Goal: Find specific page/section: Find specific page/section

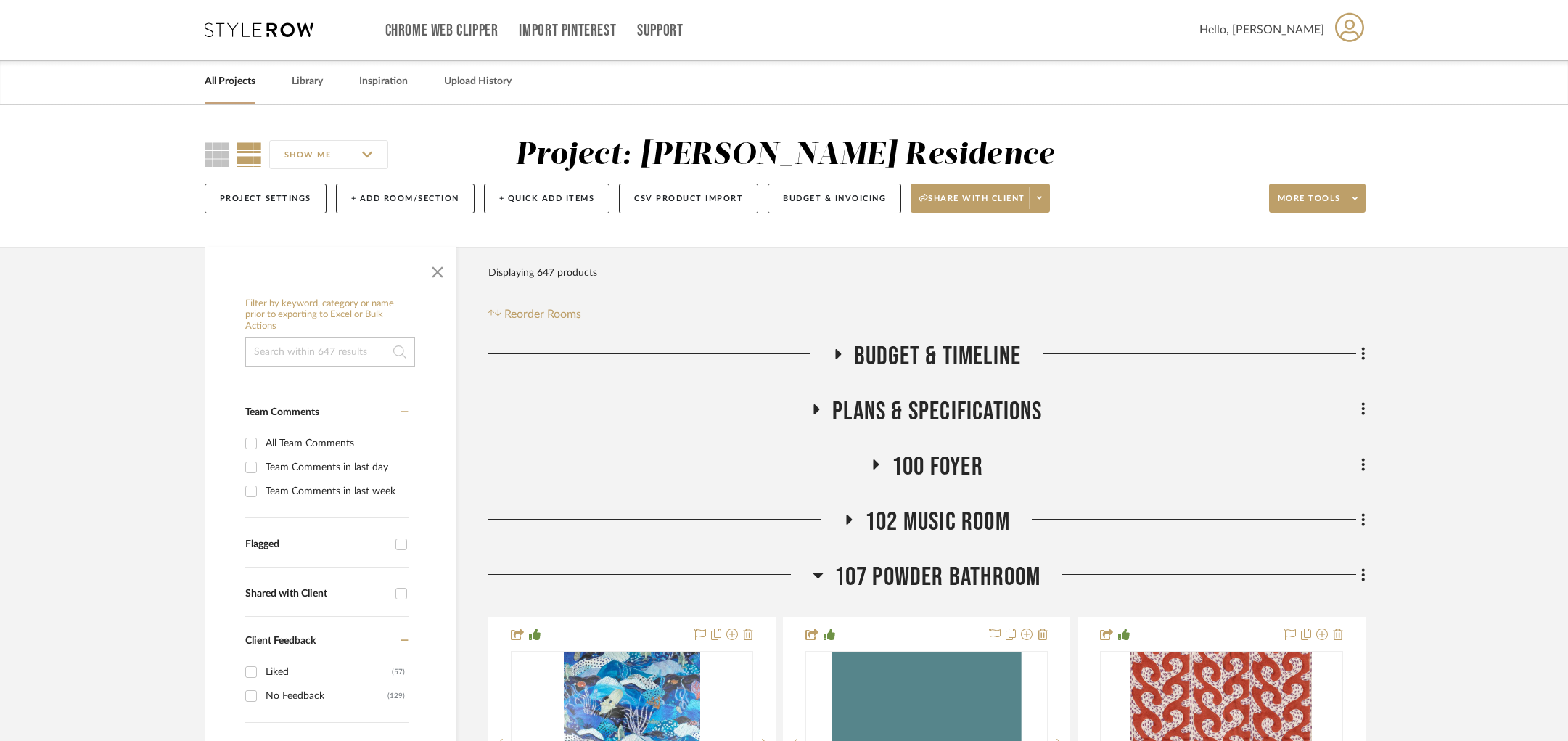
click at [229, 77] on link "All Projects" at bounding box center [230, 81] width 50 height 20
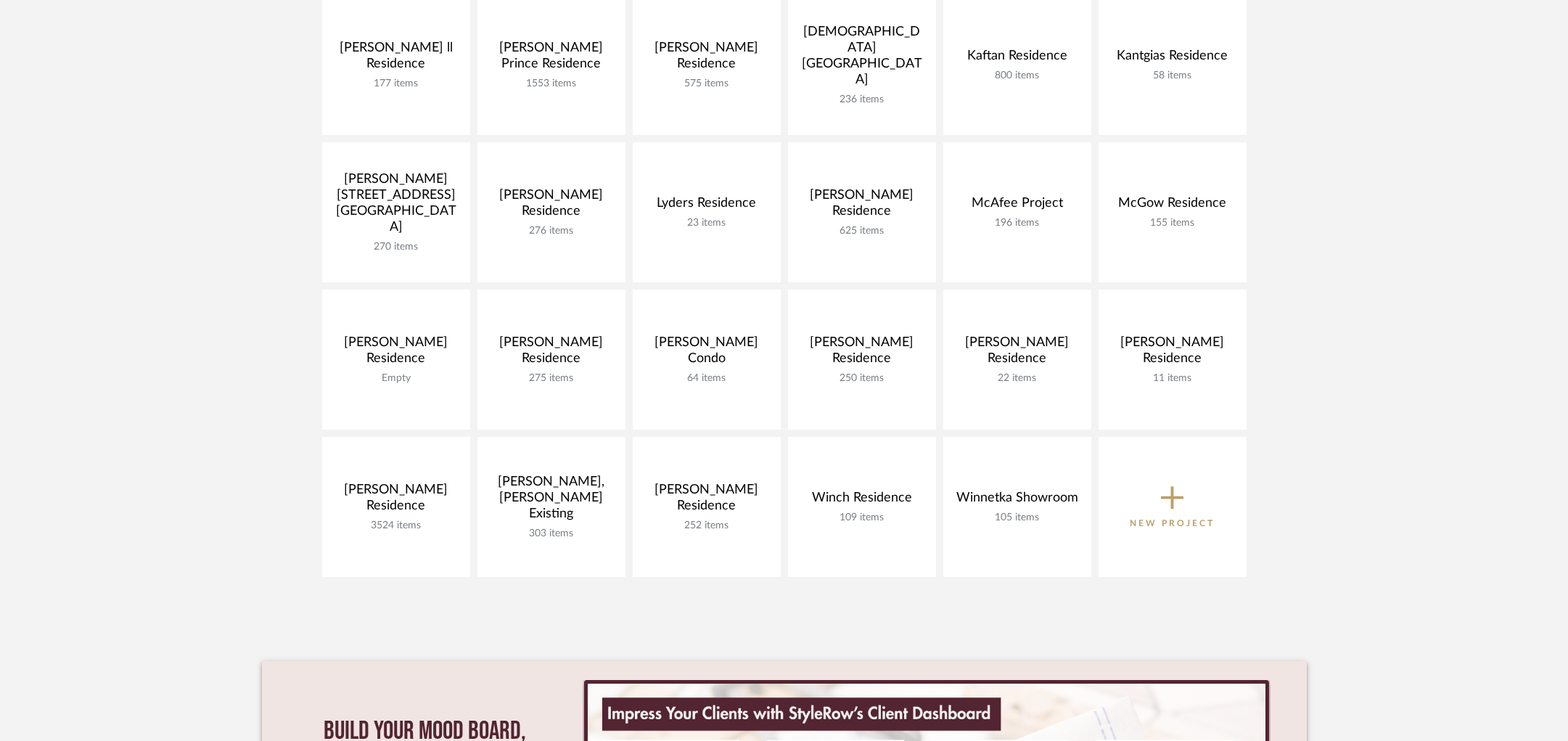
scroll to position [576, 0]
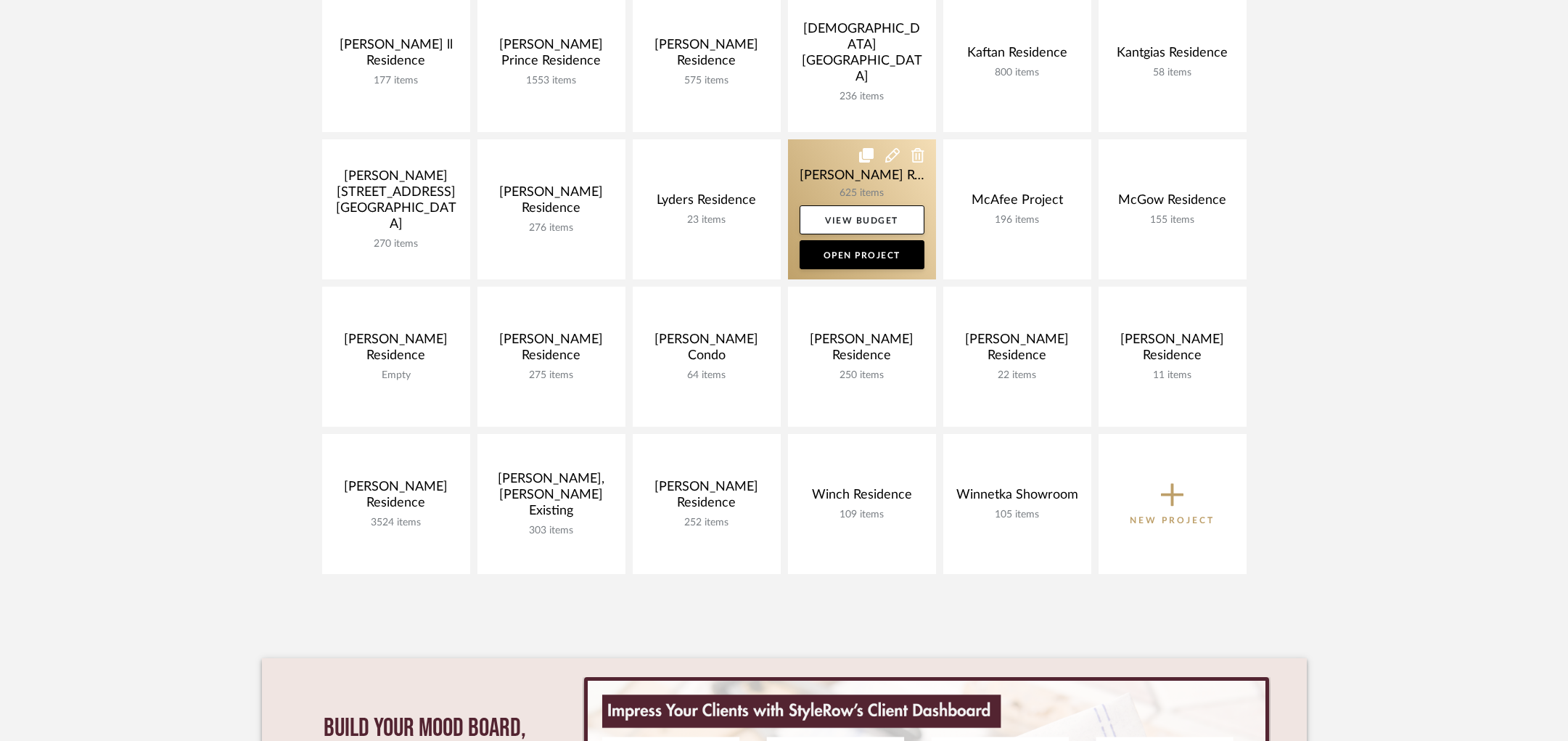
click at [831, 187] on link at bounding box center [862, 209] width 148 height 140
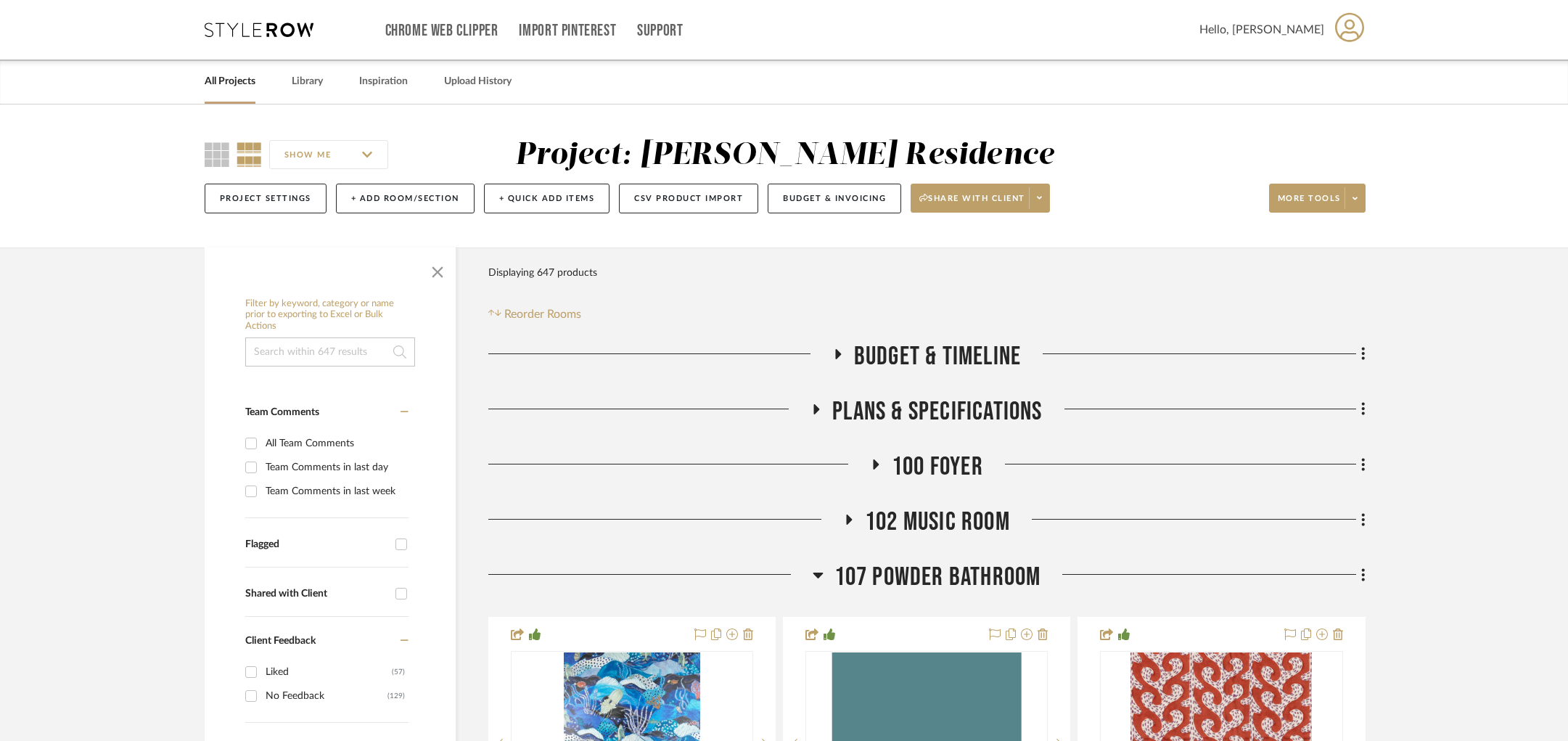
click at [217, 79] on link "All Projects" at bounding box center [230, 81] width 50 height 20
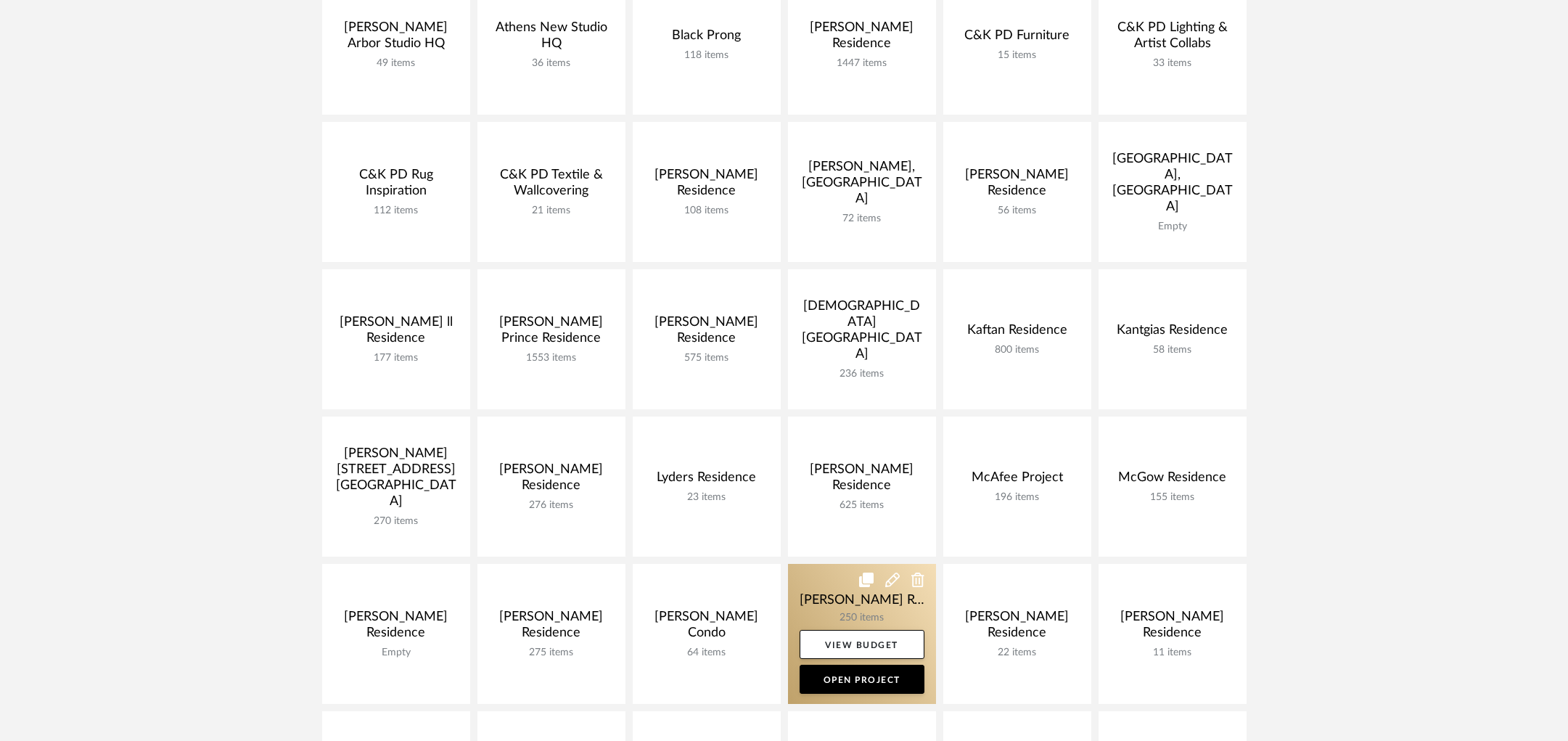
scroll to position [294, 0]
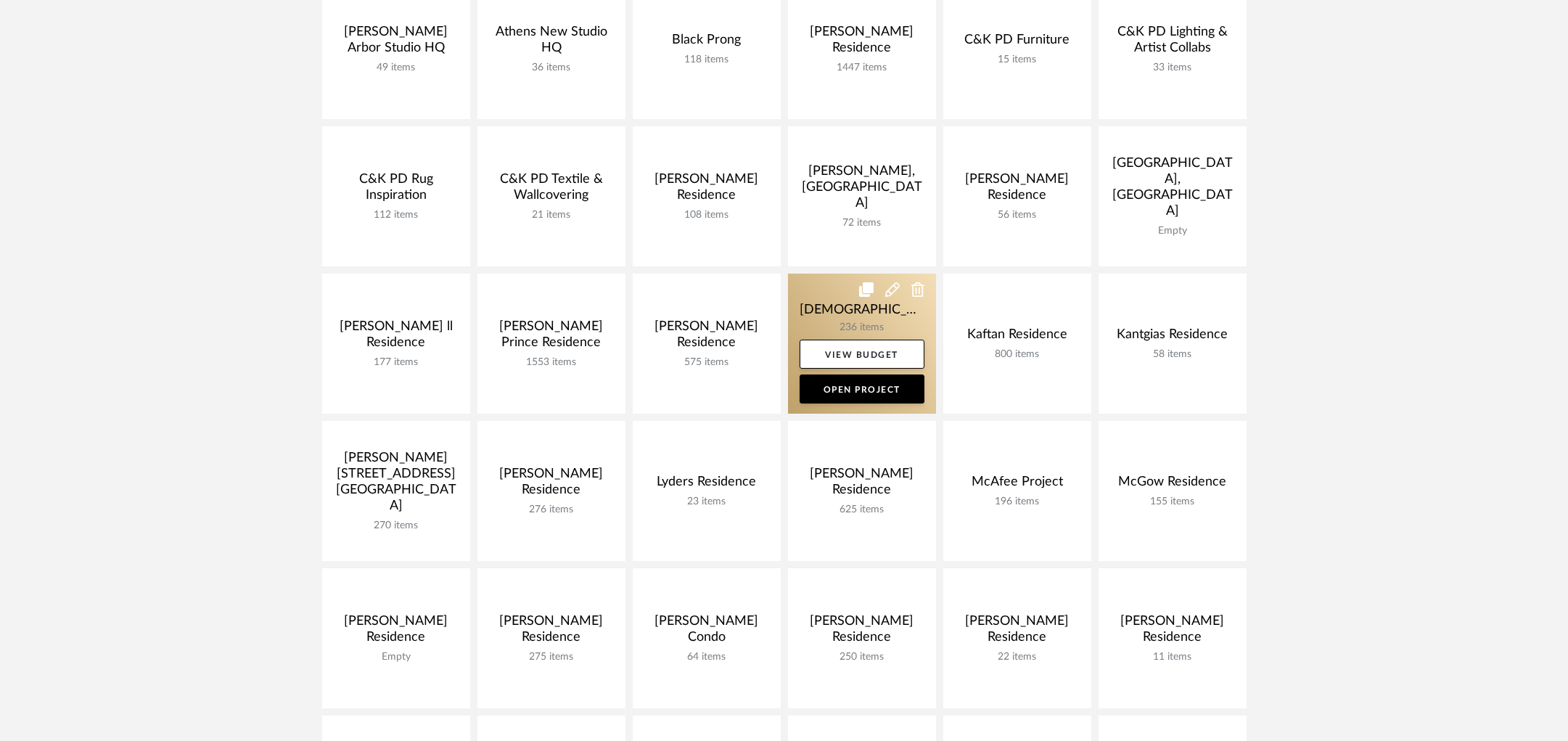
click at [810, 317] on link at bounding box center [862, 344] width 148 height 140
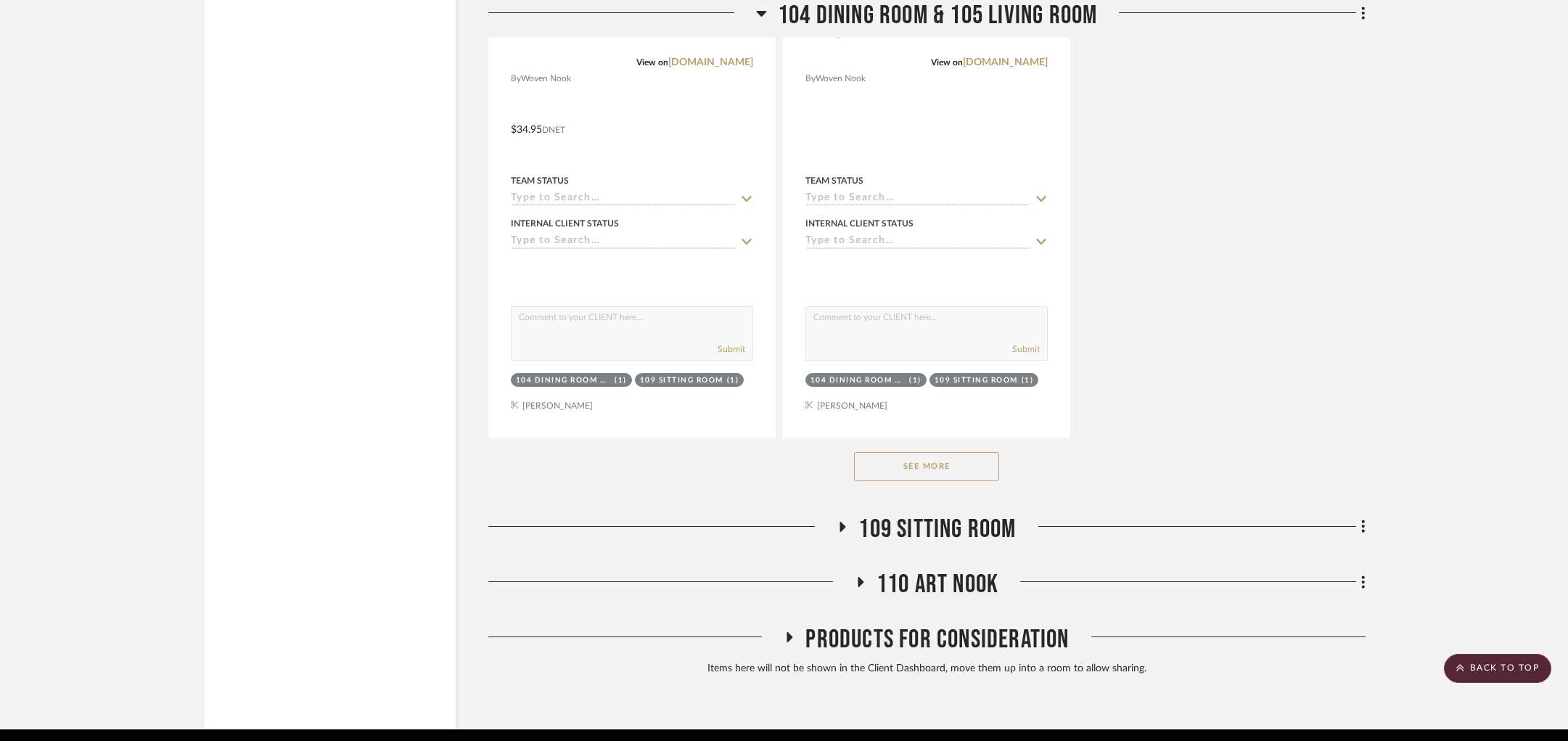
scroll to position [4205, 0]
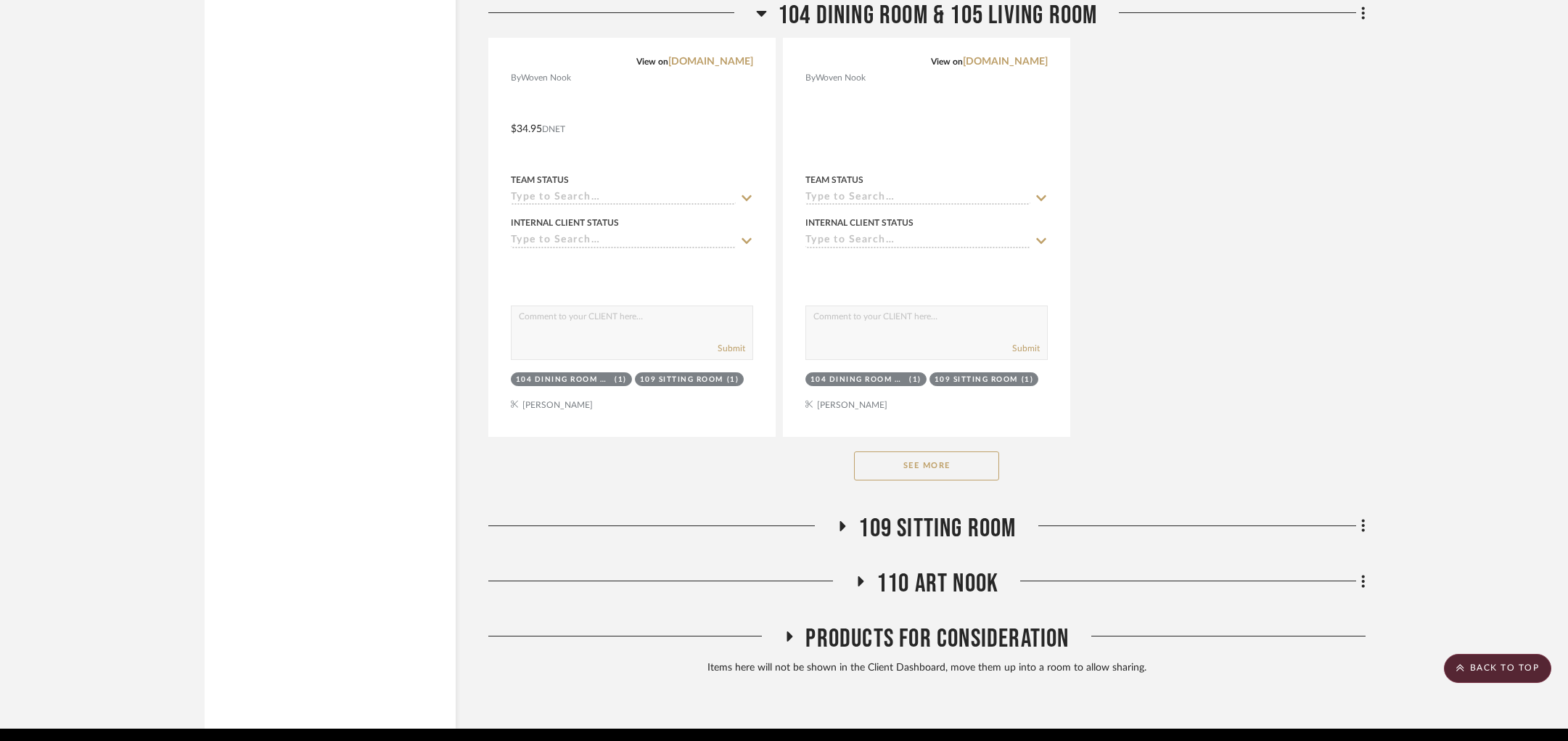
click at [887, 451] on button "See More" at bounding box center [926, 466] width 145 height 29
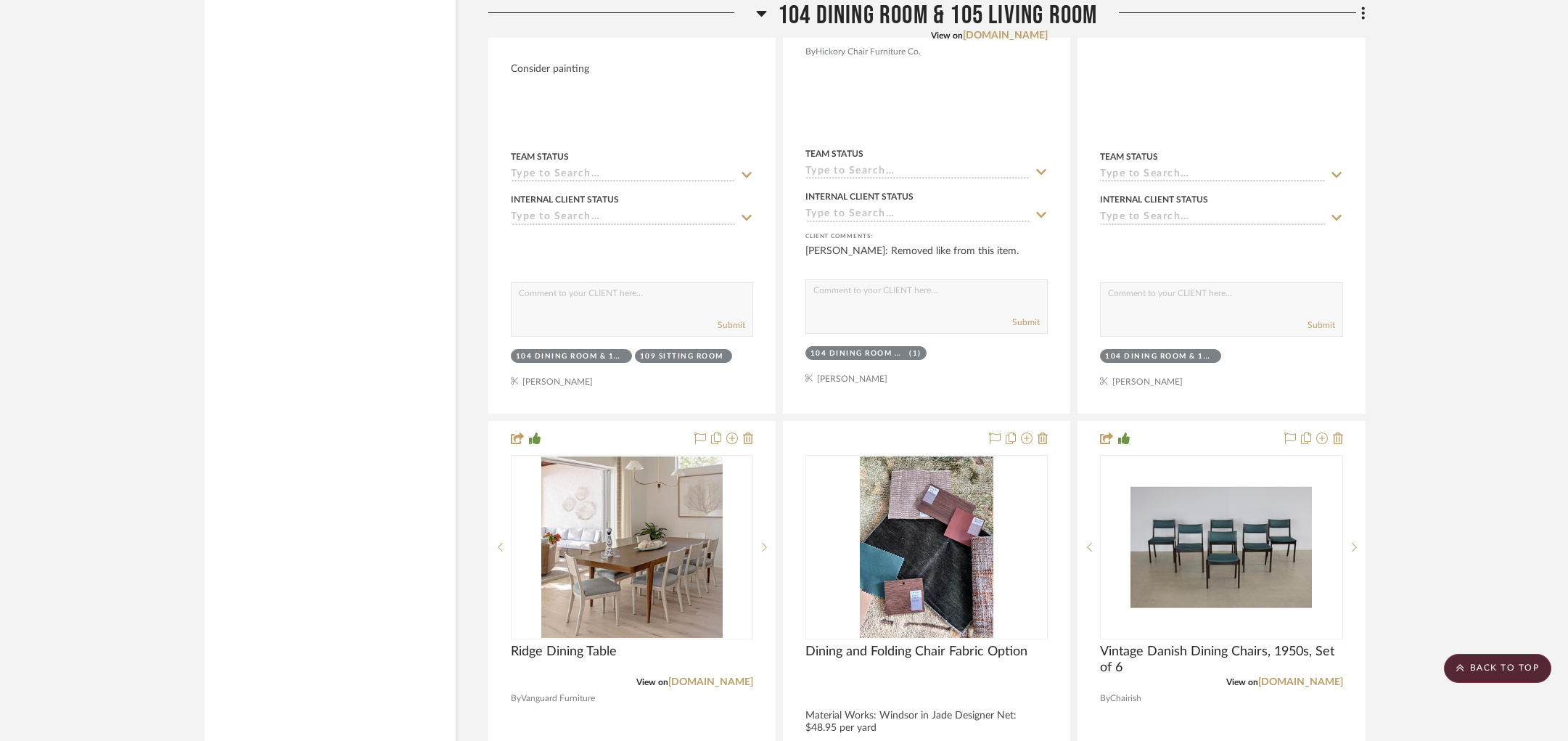
scroll to position [5614, 0]
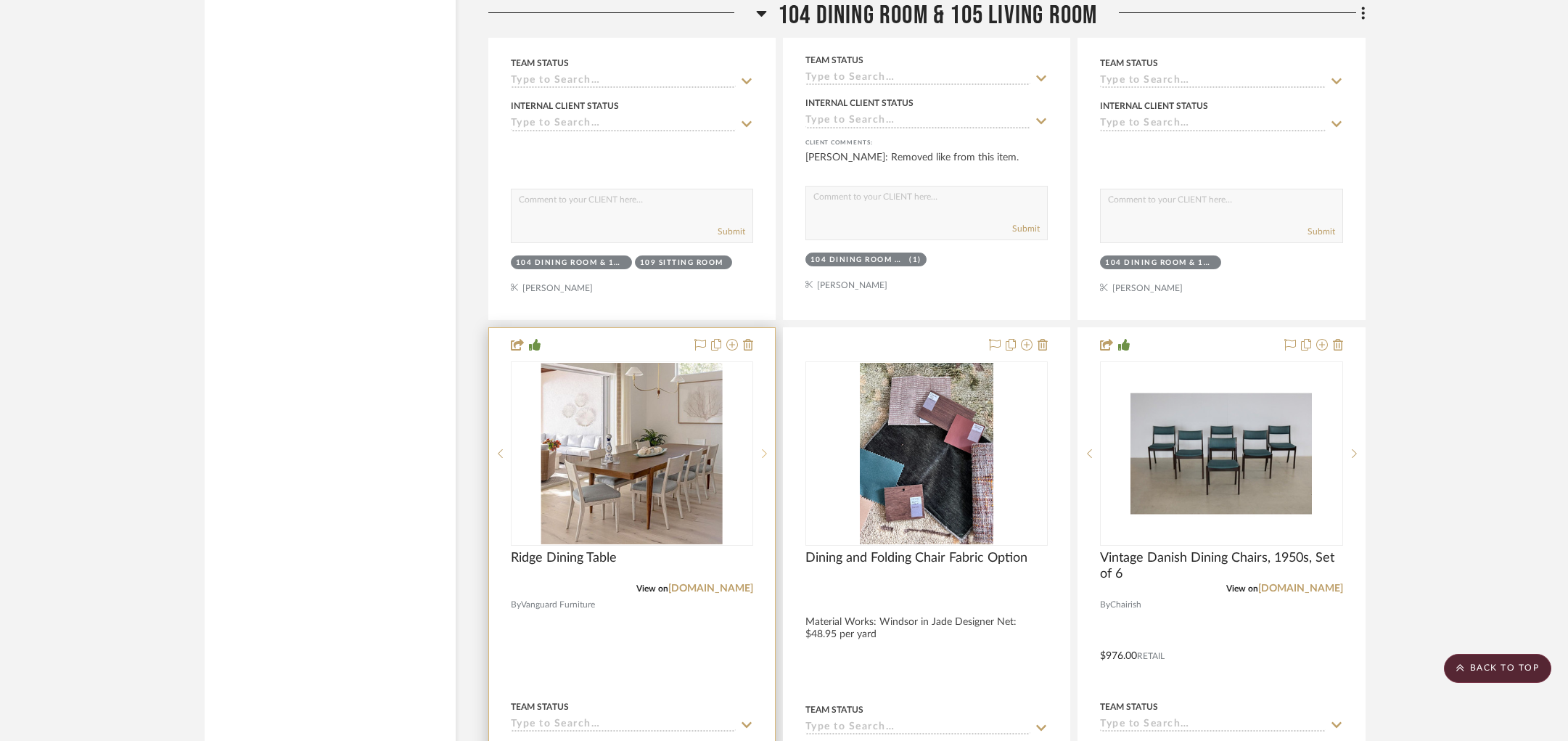
click at [763, 397] on div at bounding box center [764, 454] width 22 height 184
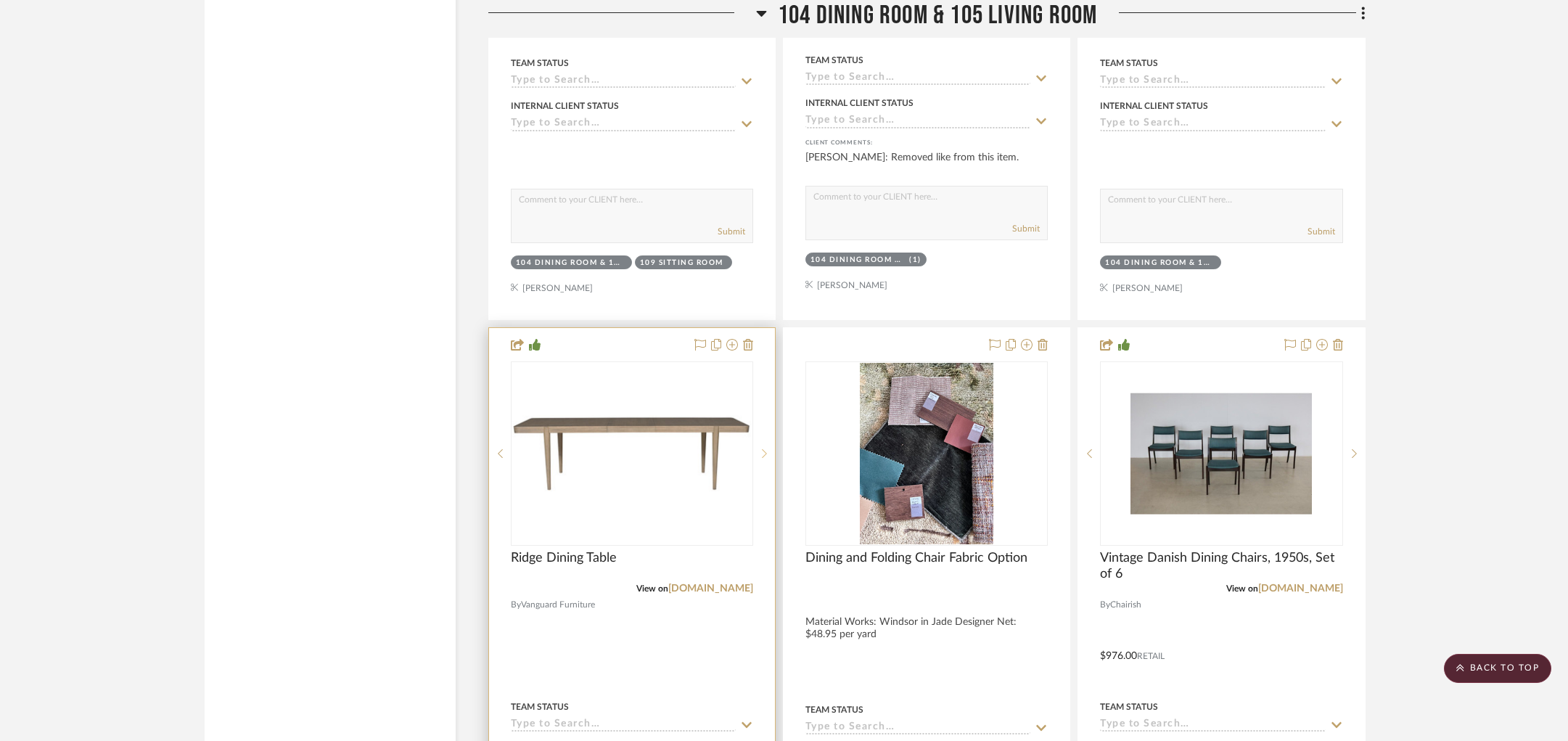
click at [763, 397] on div at bounding box center [764, 454] width 22 height 184
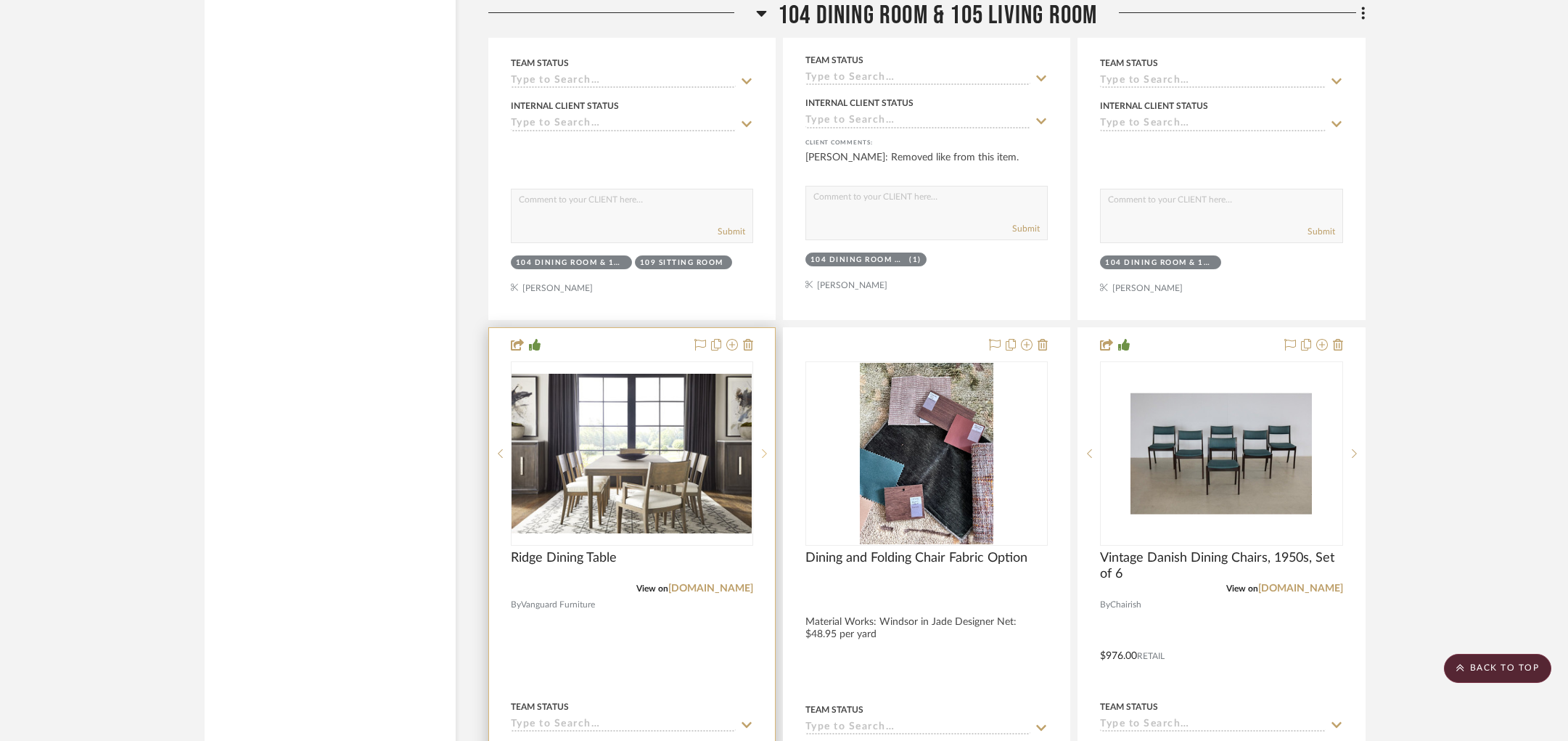
click at [763, 397] on div at bounding box center [764, 454] width 22 height 184
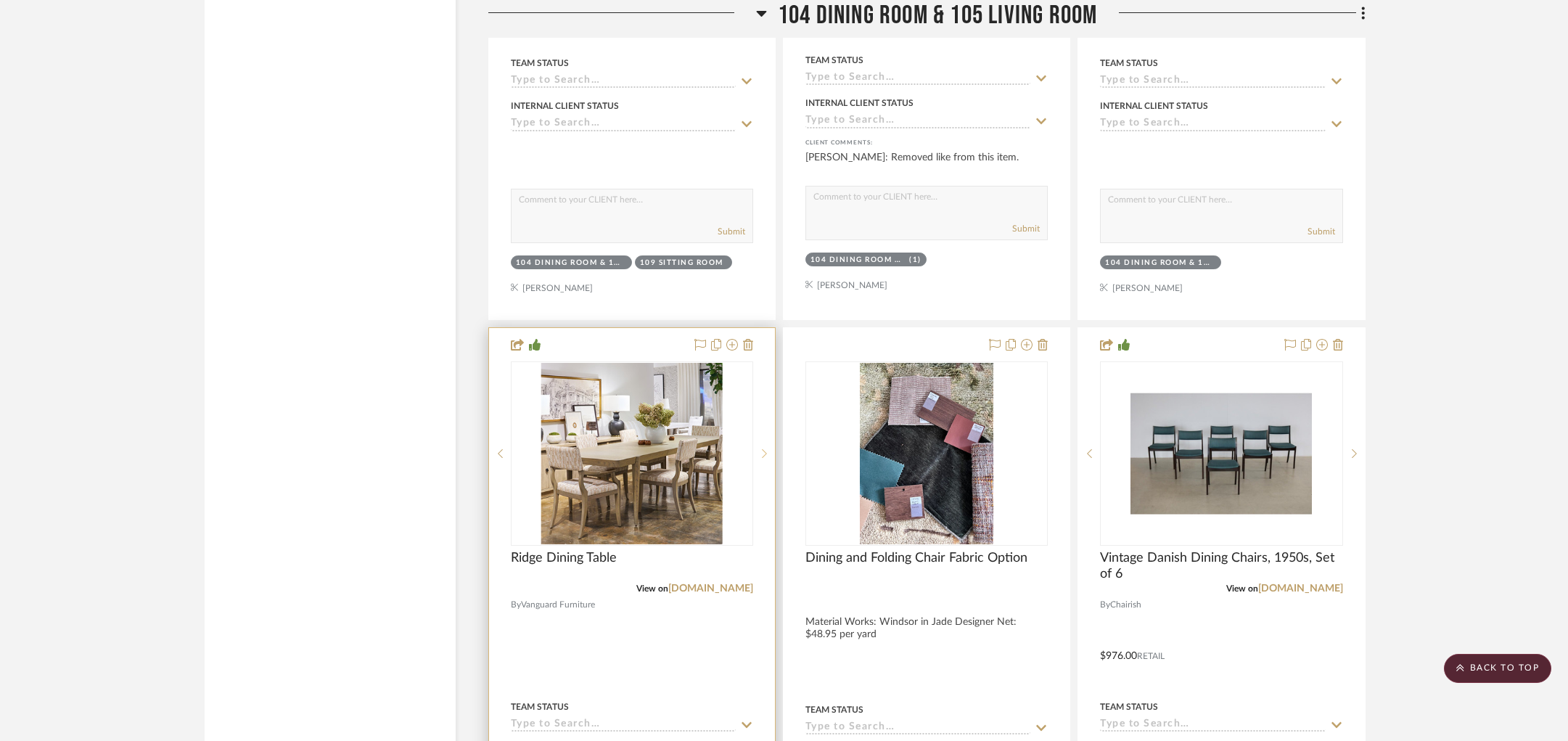
click at [763, 397] on div at bounding box center [764, 454] width 22 height 184
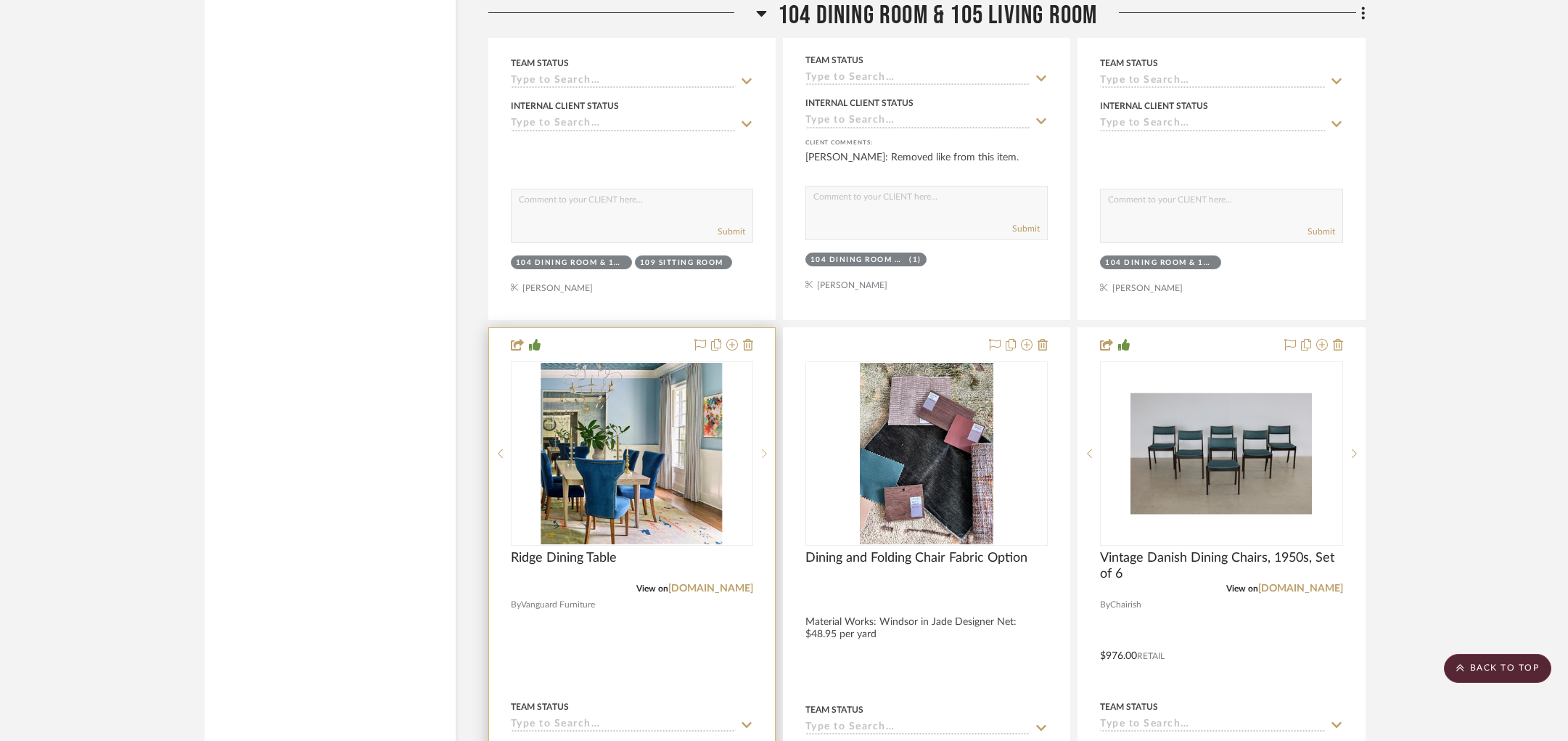
click at [763, 397] on div at bounding box center [764, 454] width 22 height 184
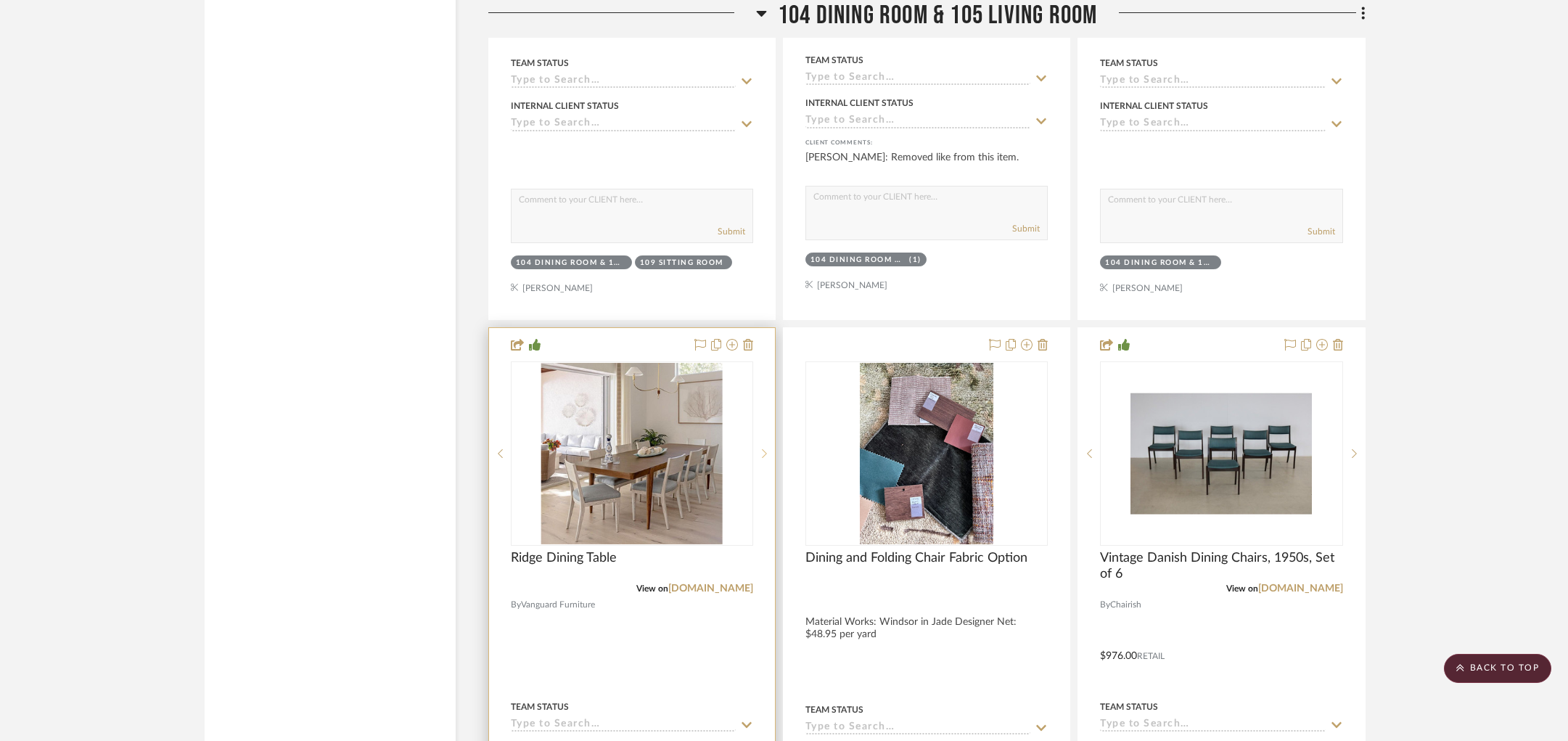
click at [763, 397] on div at bounding box center [764, 454] width 22 height 184
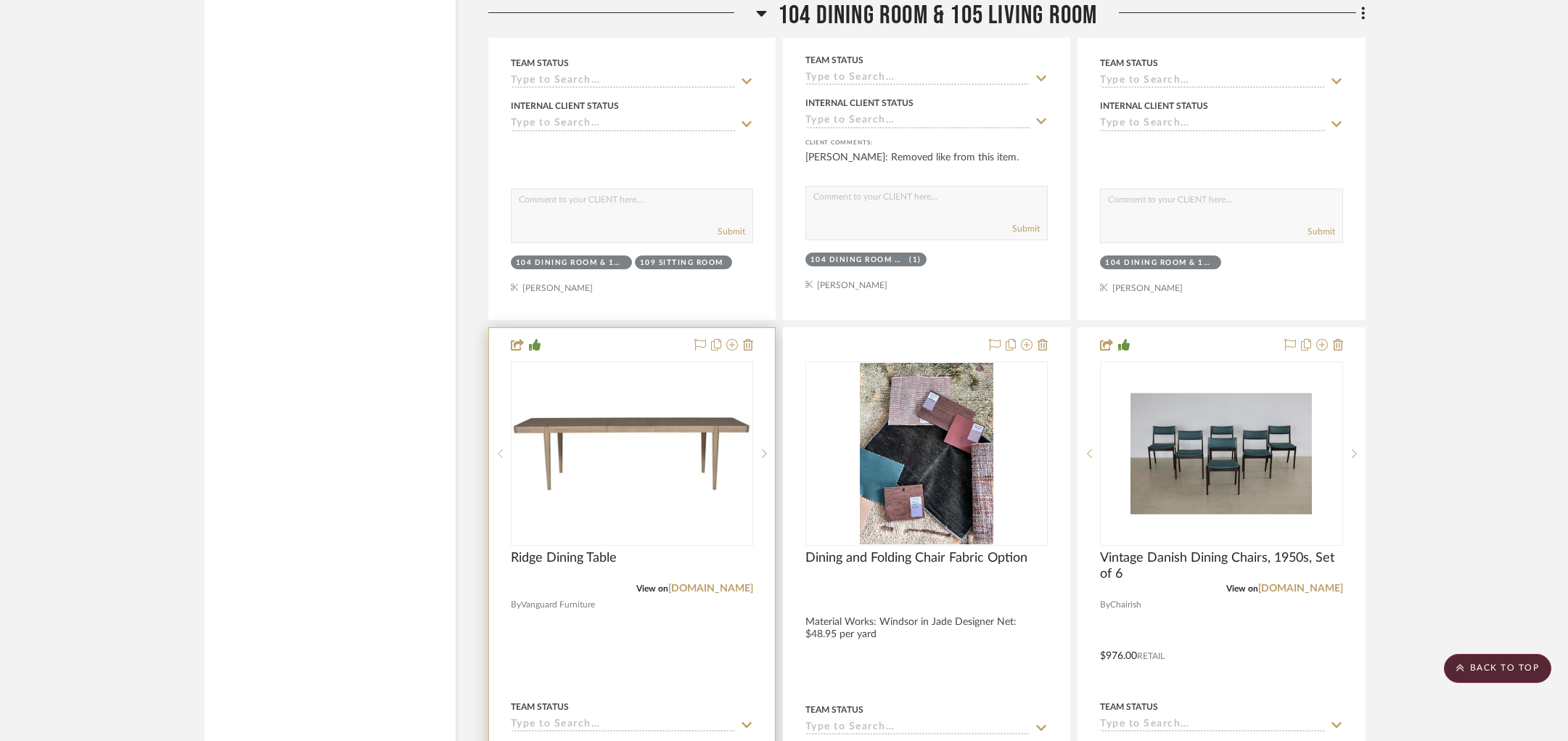
click at [501, 449] on icon at bounding box center [500, 454] width 5 height 10
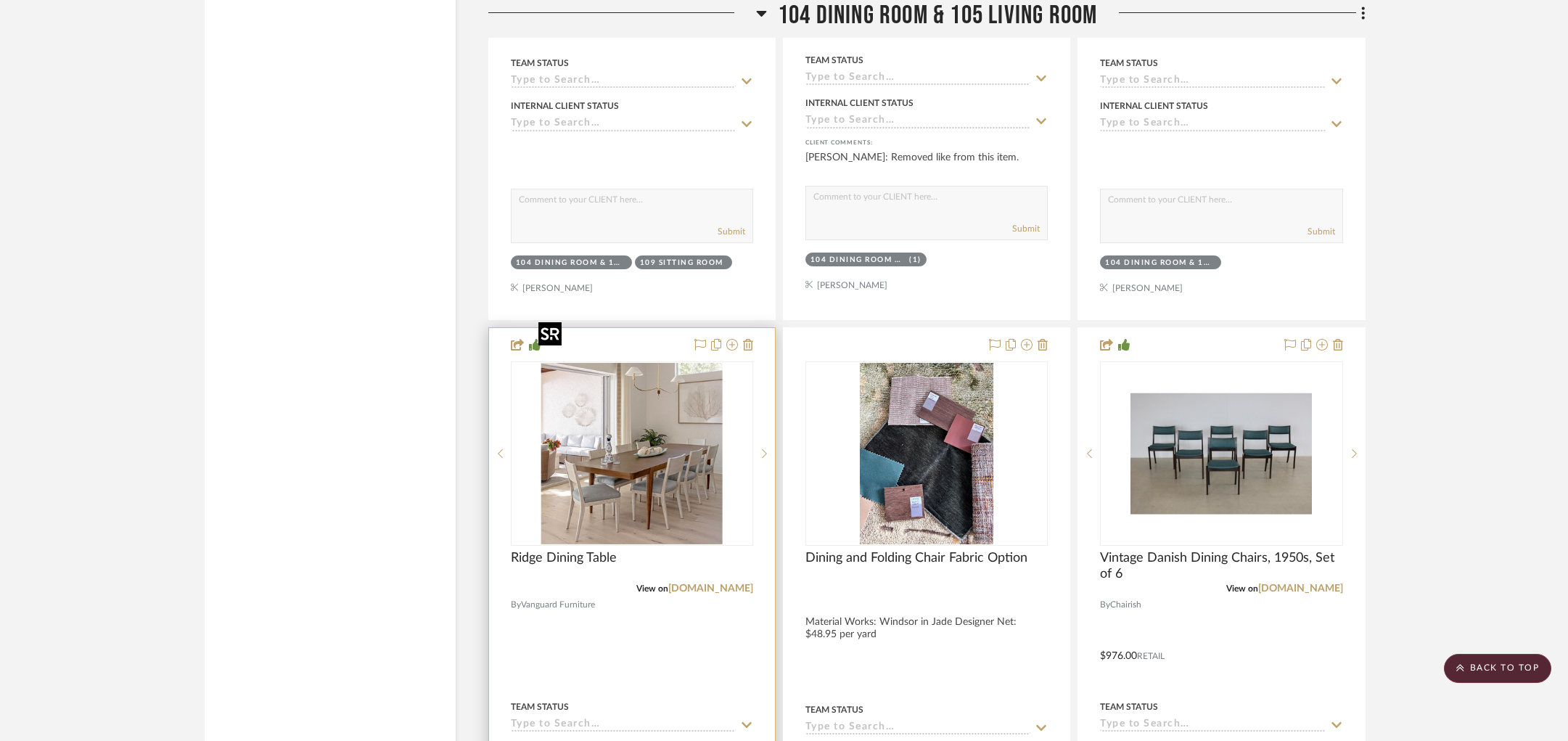
click at [589, 398] on img "0" at bounding box center [632, 454] width 182 height 182
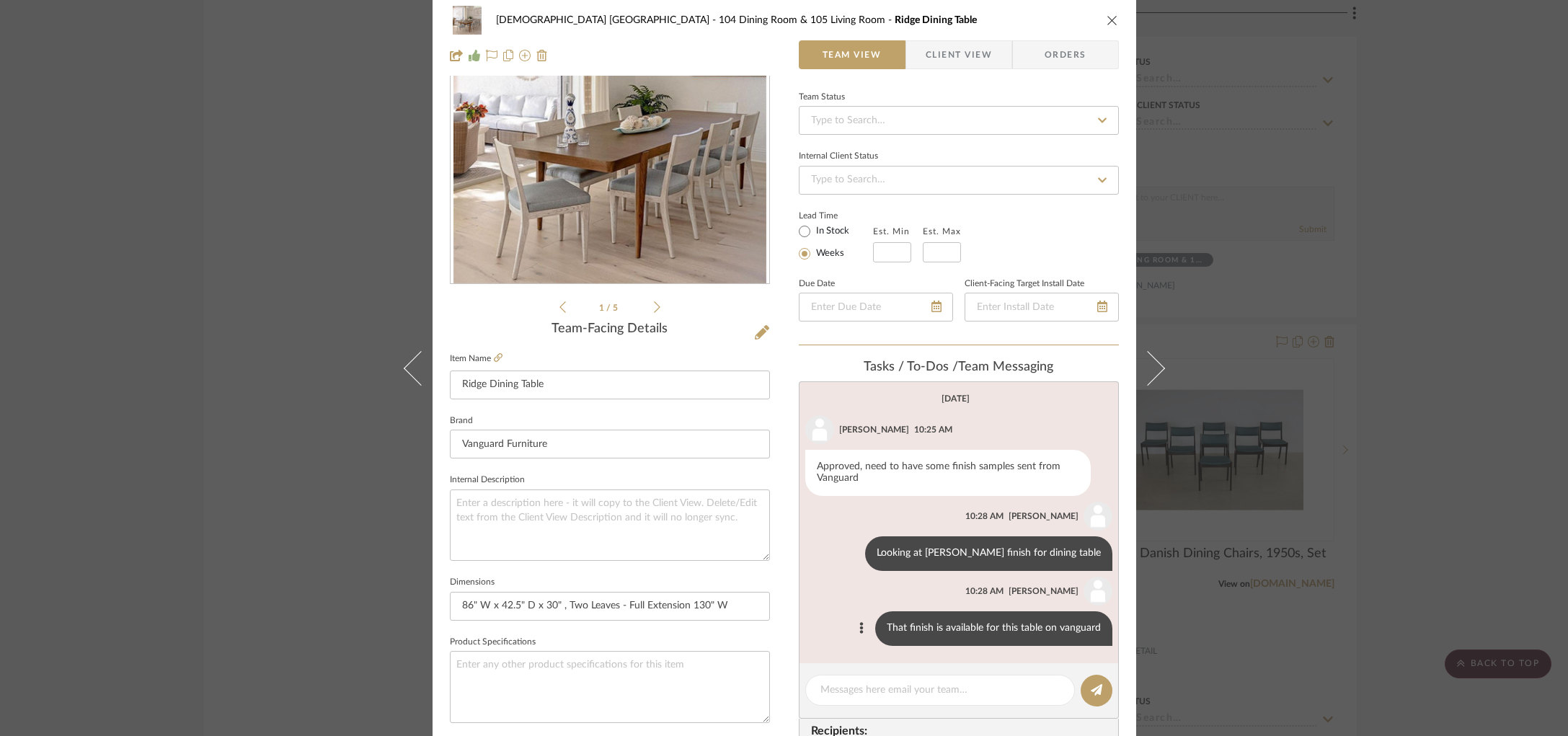
scroll to position [0, 0]
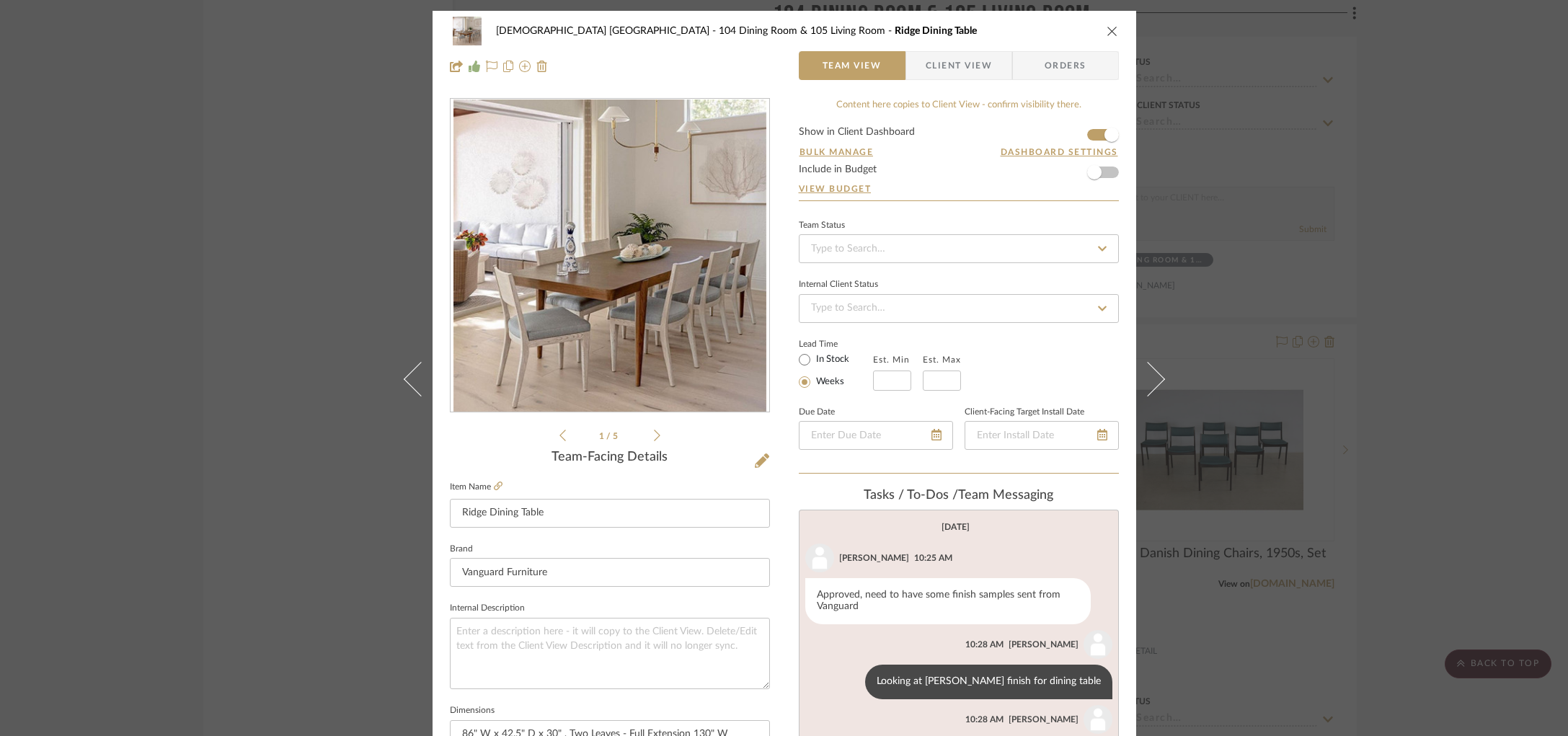
click at [1295, 275] on div "Ireland Salisbury Residence 104 Dining Room & 105 Living Room Ridge Dining Tabl…" at bounding box center [784, 368] width 1568 height 736
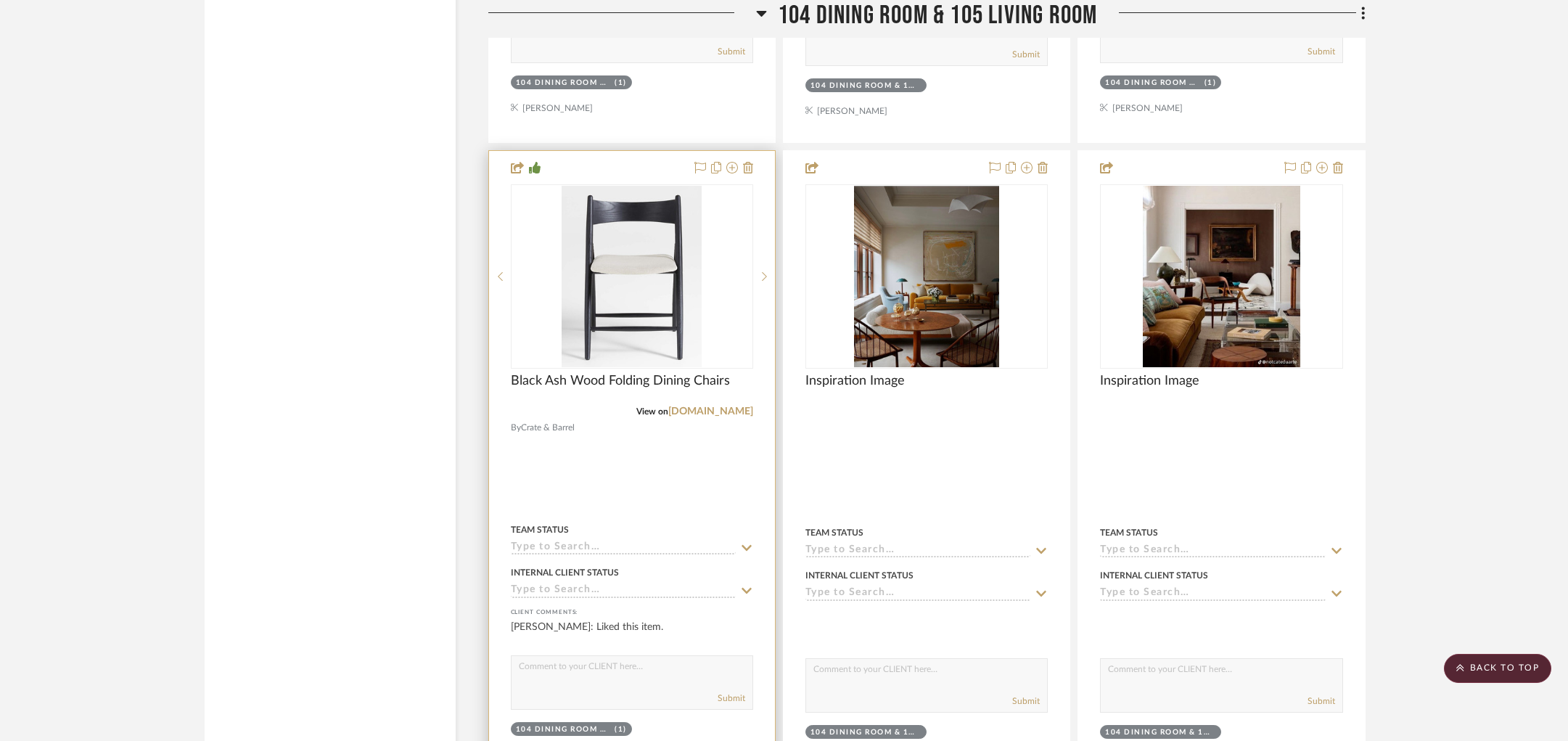
scroll to position [6441, 0]
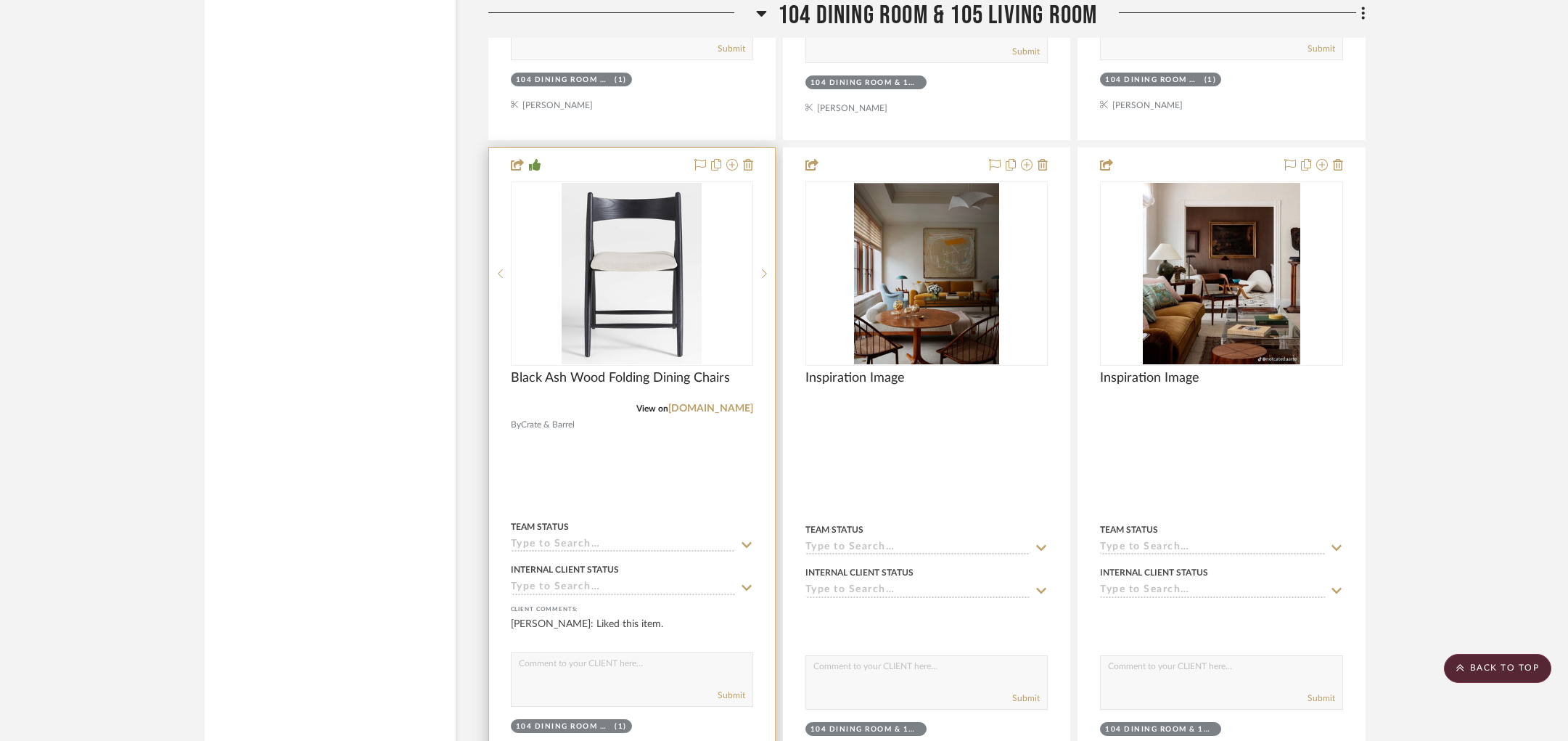
click at [699, 370] on div at bounding box center [632, 467] width 286 height 638
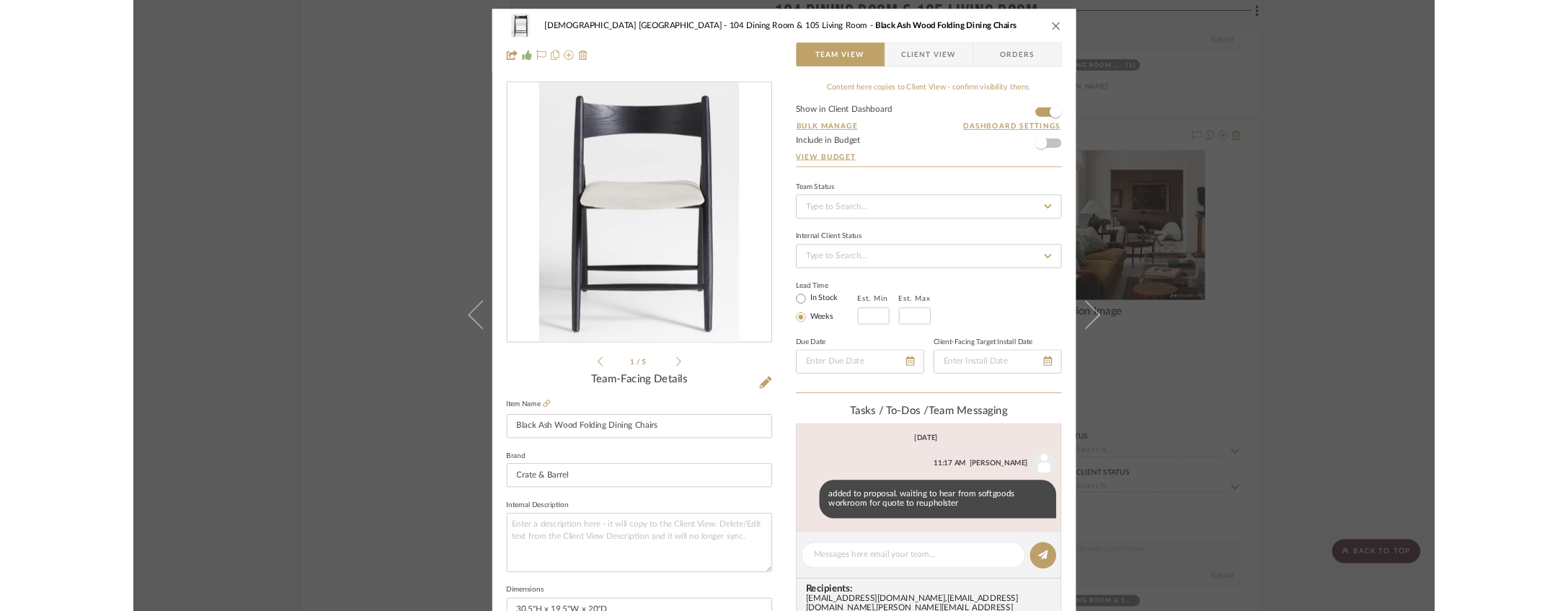
scroll to position [2, 0]
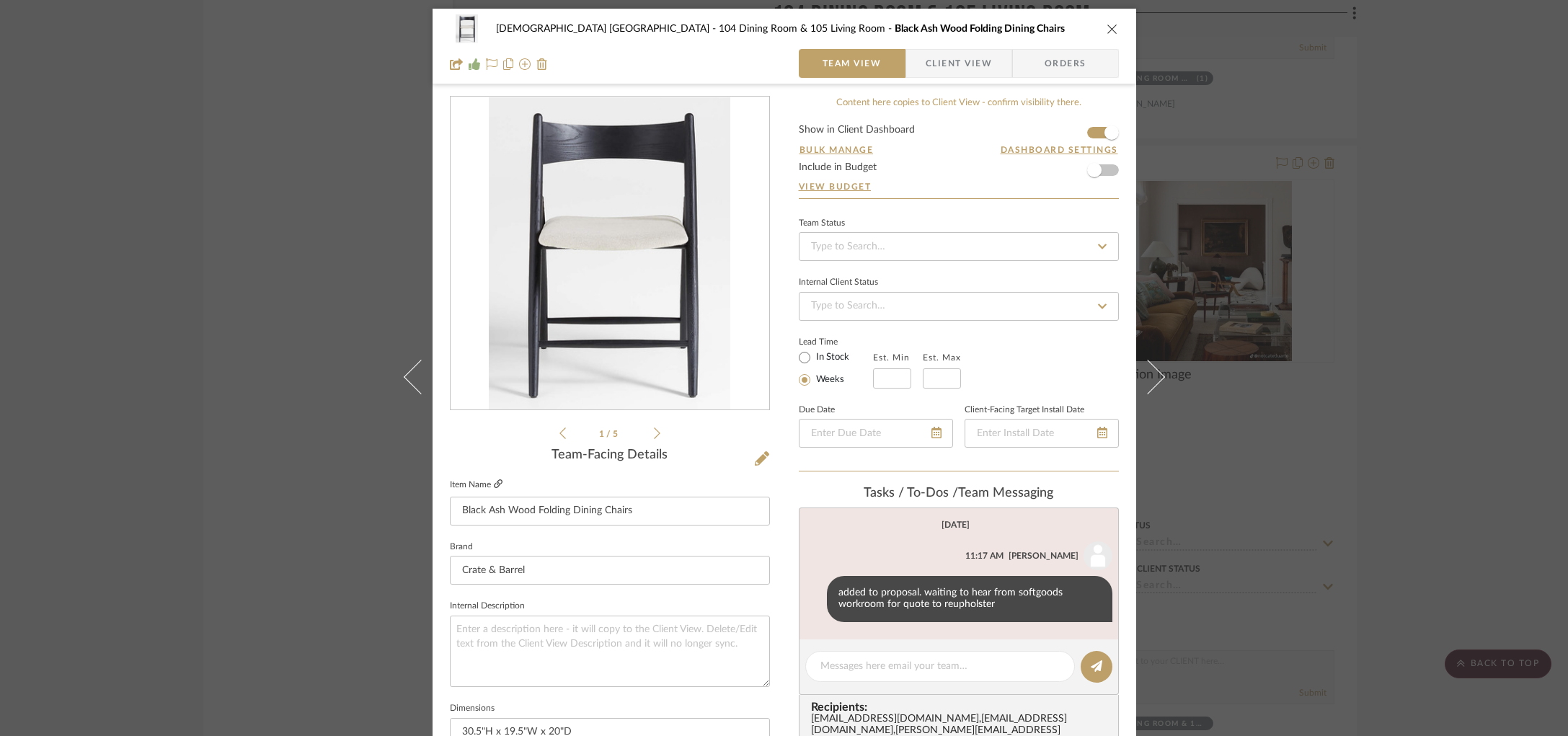
click at [494, 480] on fa-icon at bounding box center [498, 484] width 9 height 9
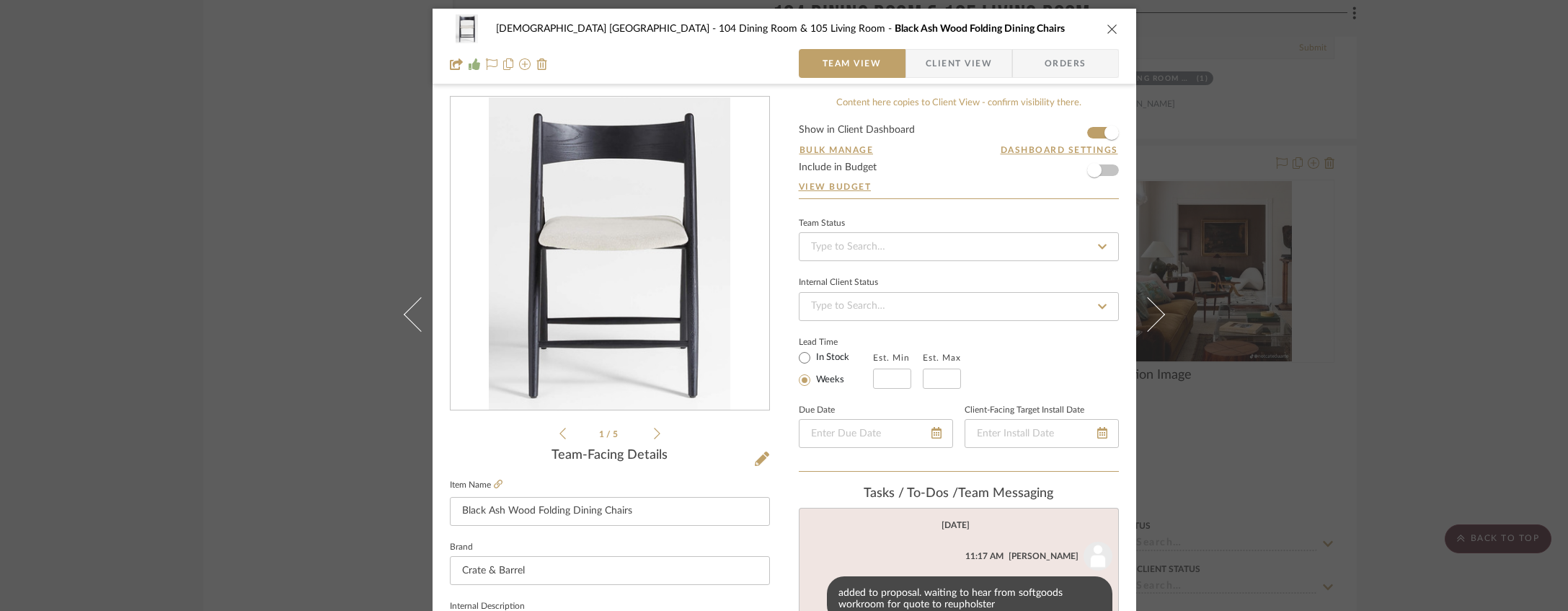
click at [1088, 23] on div "Ireland Salisbury Residence 104 Dining Room & 105 Living Room Black Ash Wood Fo…" at bounding box center [784, 29] width 669 height 29
click at [1107, 23] on icon "close" at bounding box center [1112, 29] width 11 height 11
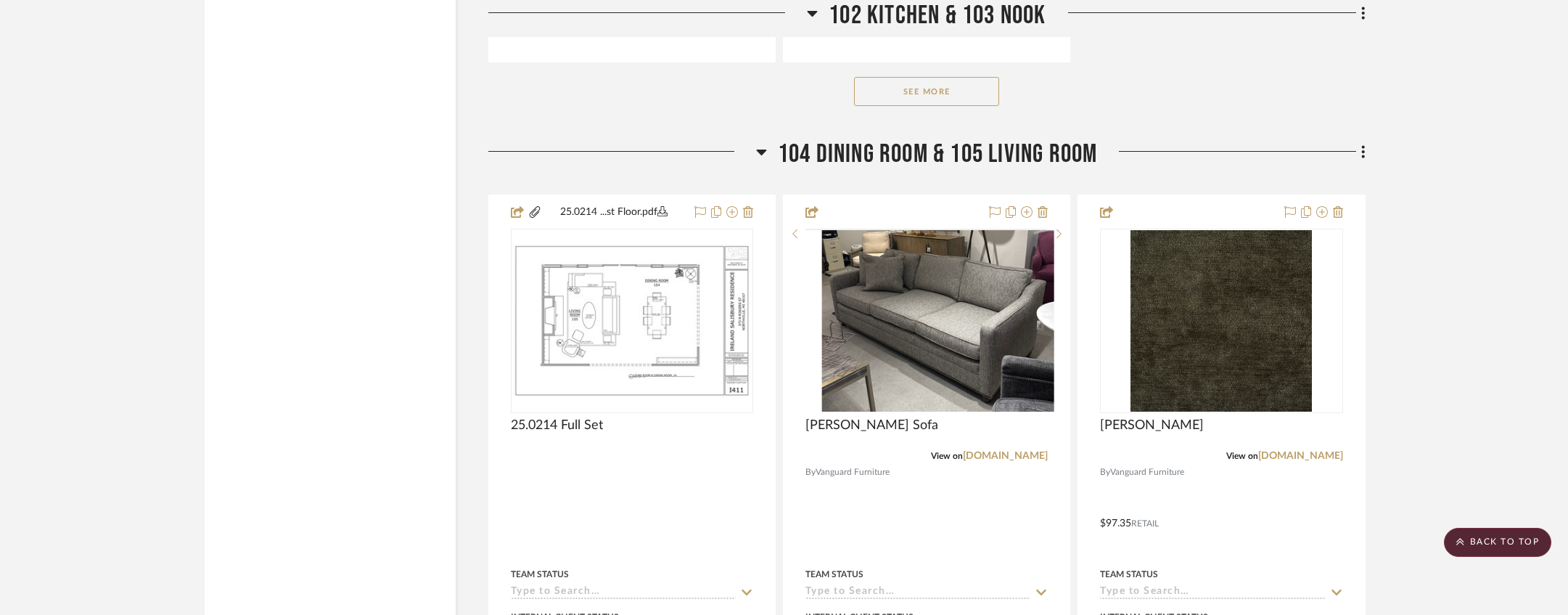
scroll to position [2397, 0]
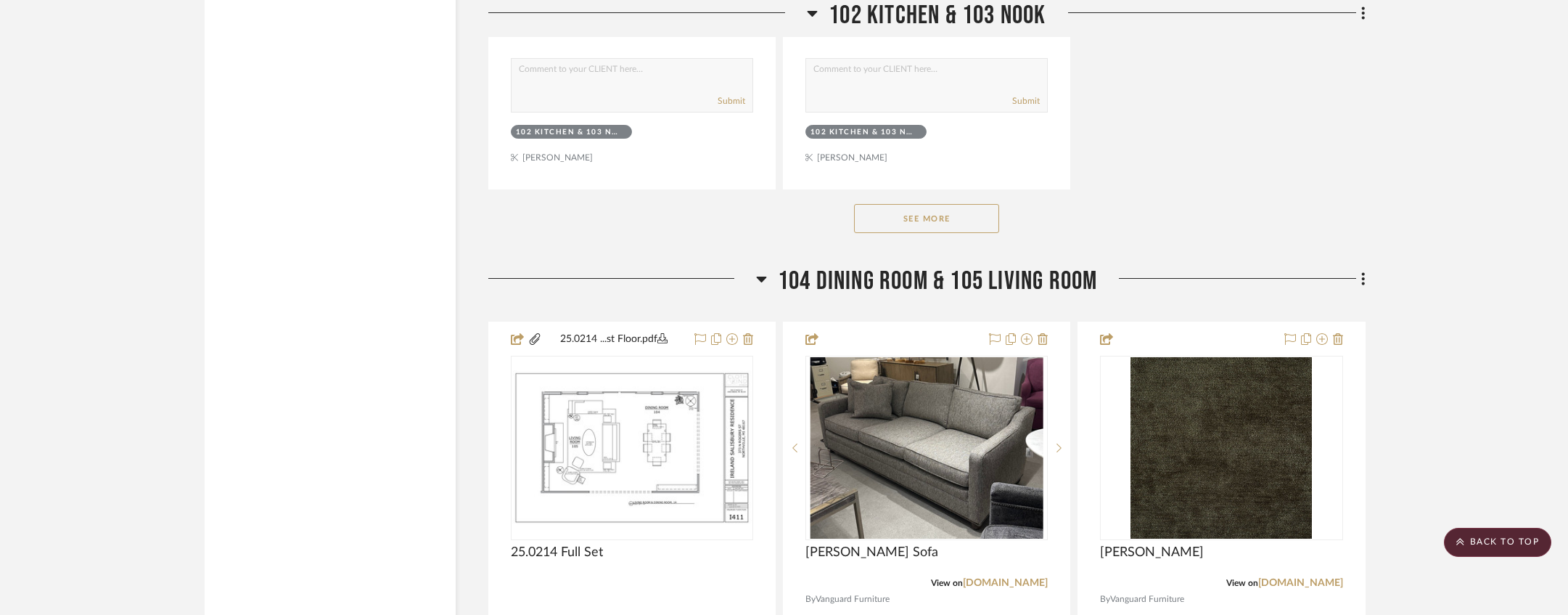
click at [965, 266] on span "104 Dining Room & 105 Living Room" at bounding box center [937, 281] width 320 height 31
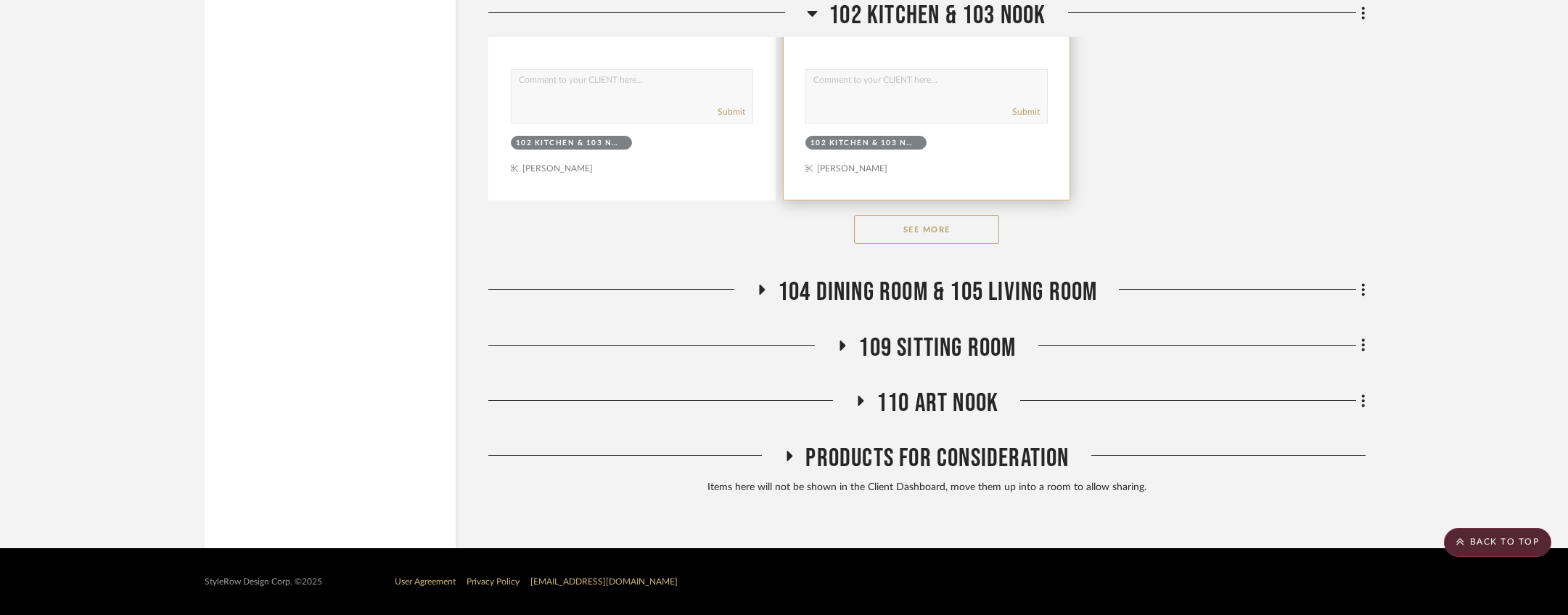
scroll to position [2344, 0]
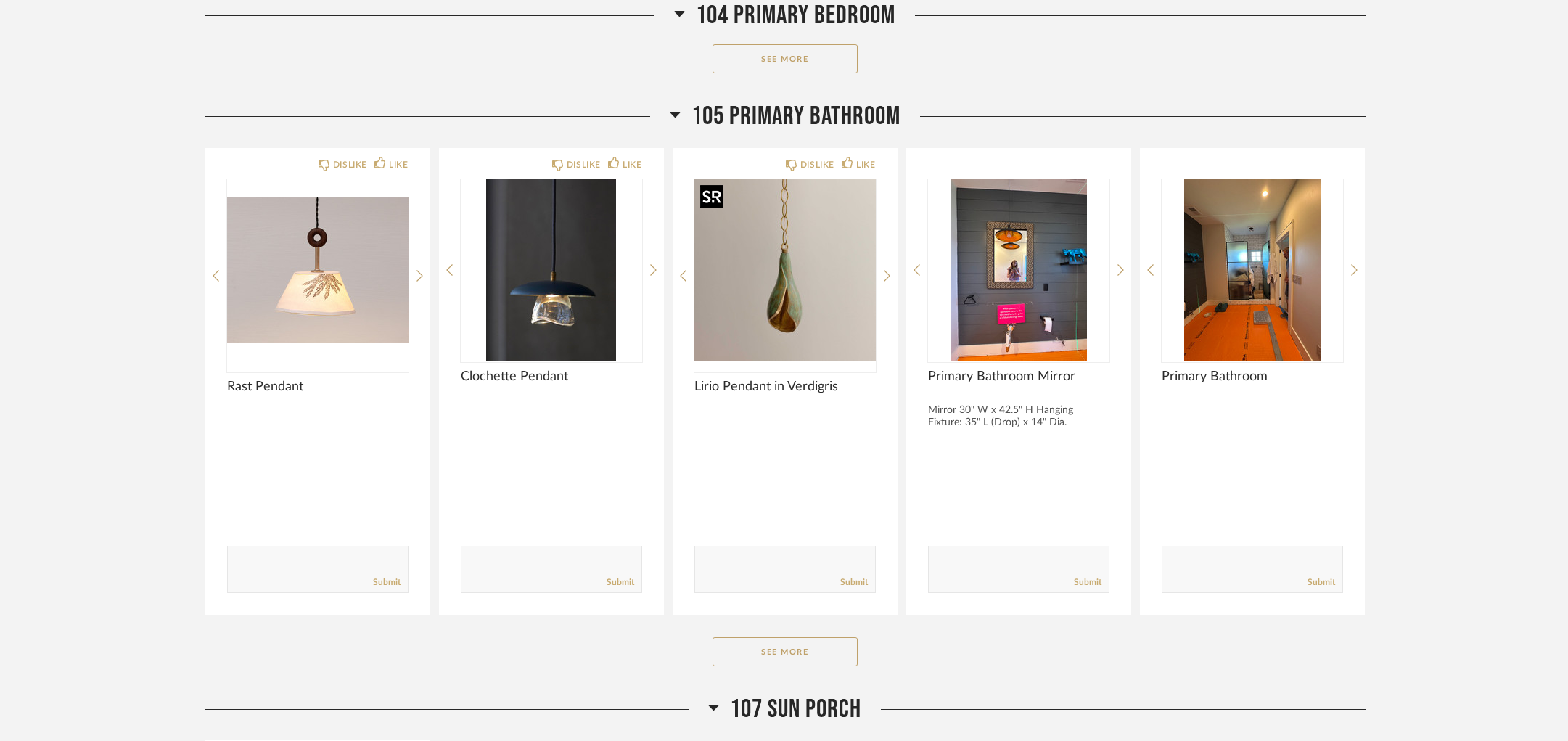
scroll to position [3973, 0]
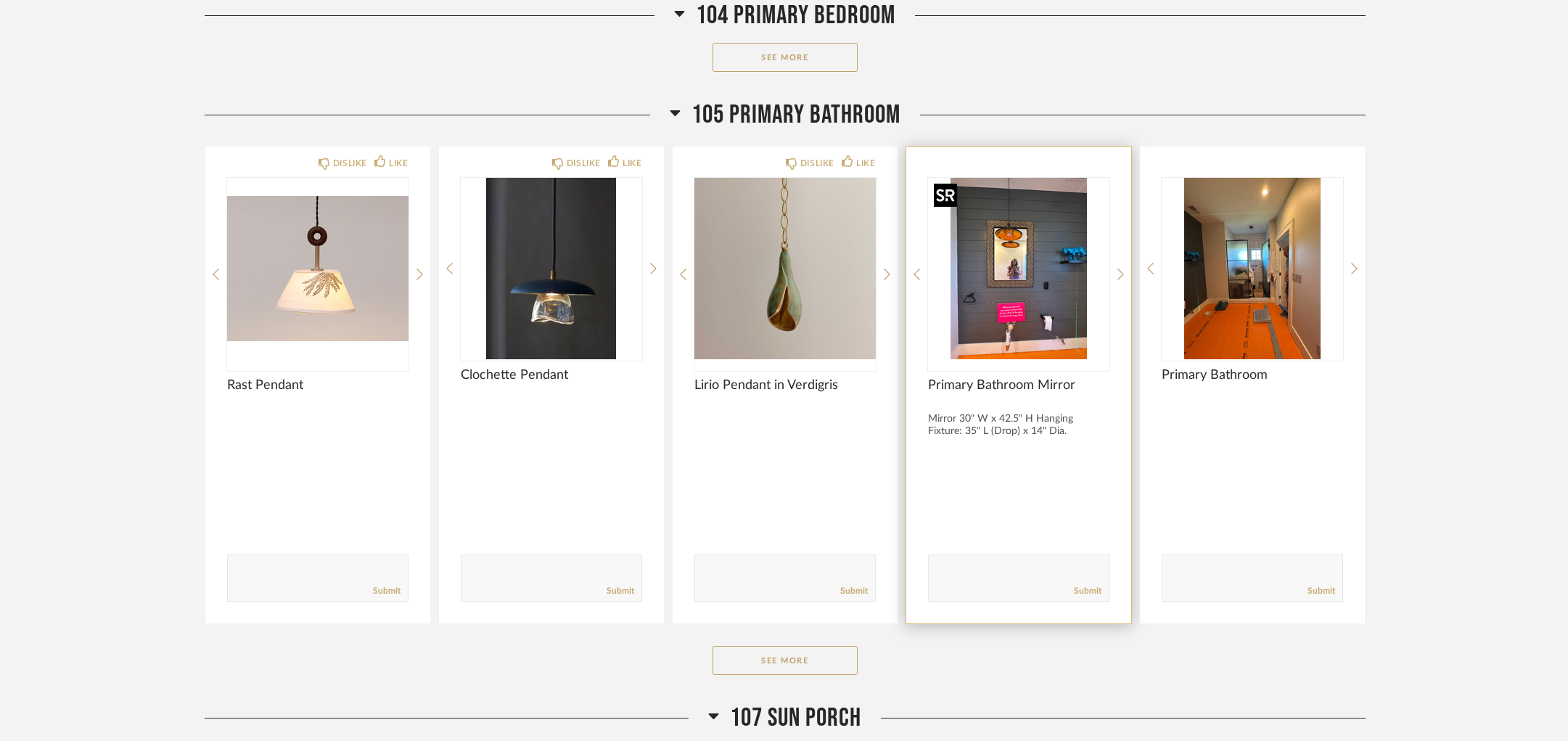
click at [0, 0] on img at bounding box center [0, 0] width 0 height 0
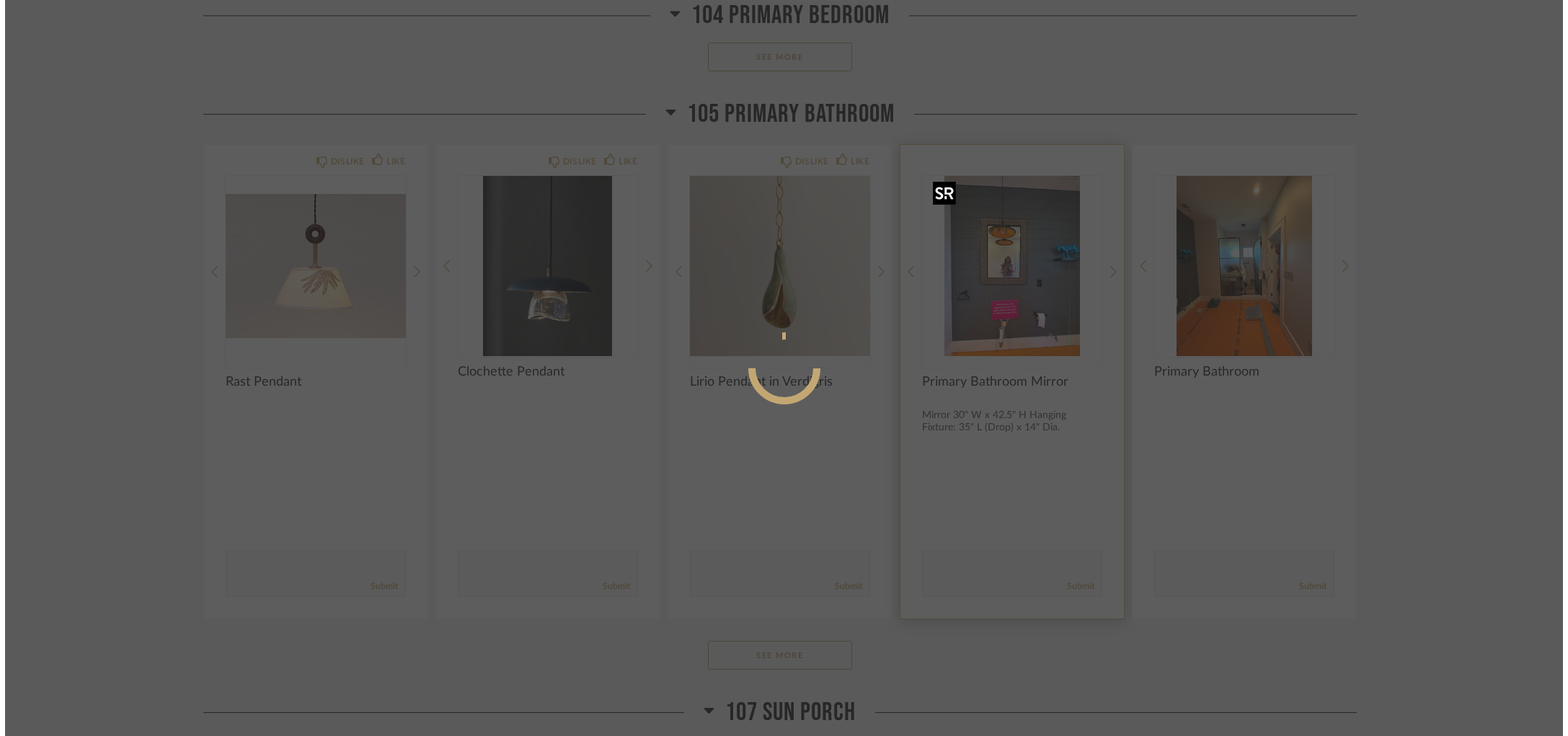
scroll to position [0, 0]
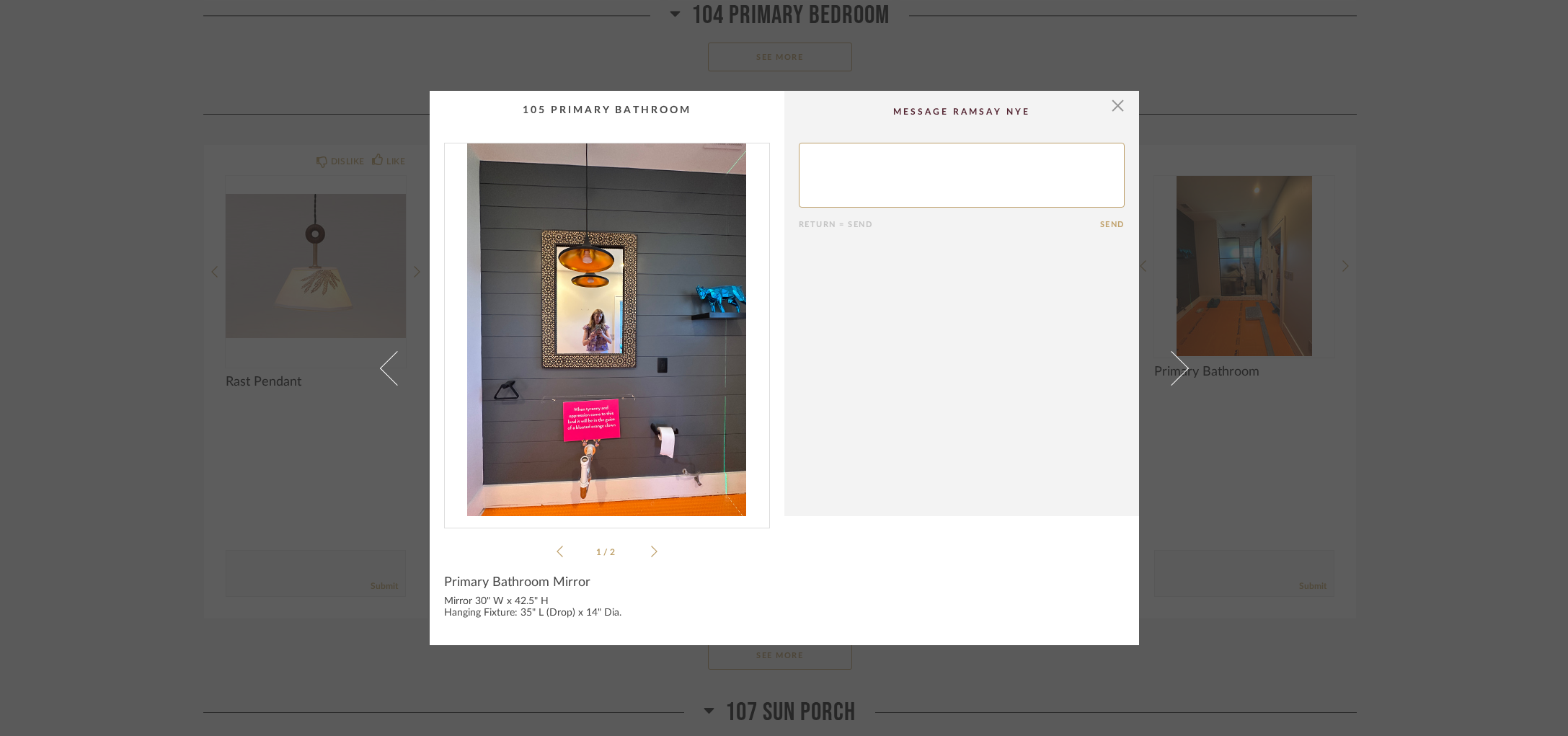
click at [675, 277] on img "0" at bounding box center [607, 329] width 324 height 373
click at [591, 380] on img "0" at bounding box center [607, 329] width 324 height 373
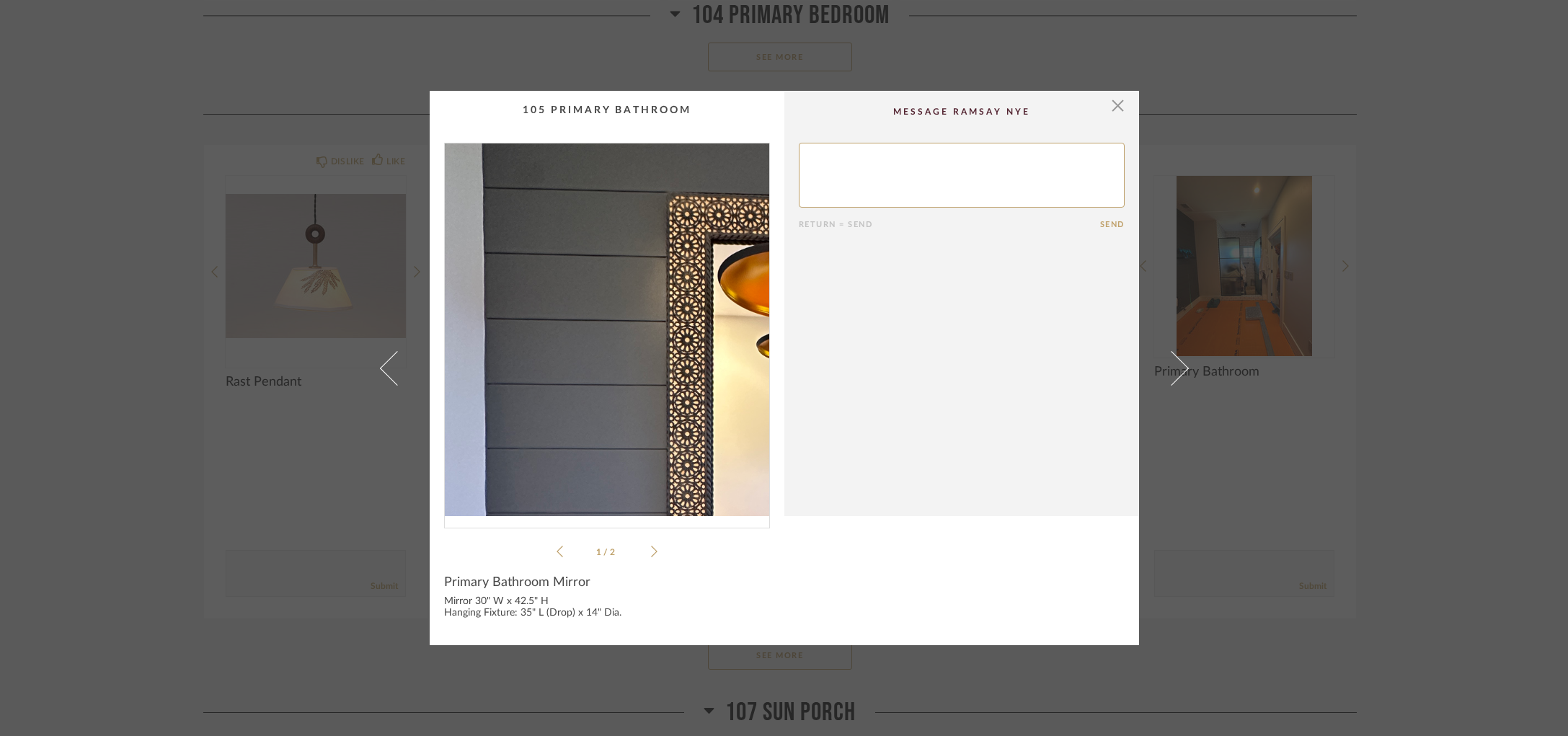
click at [516, 275] on img "0" at bounding box center [607, 329] width 324 height 373
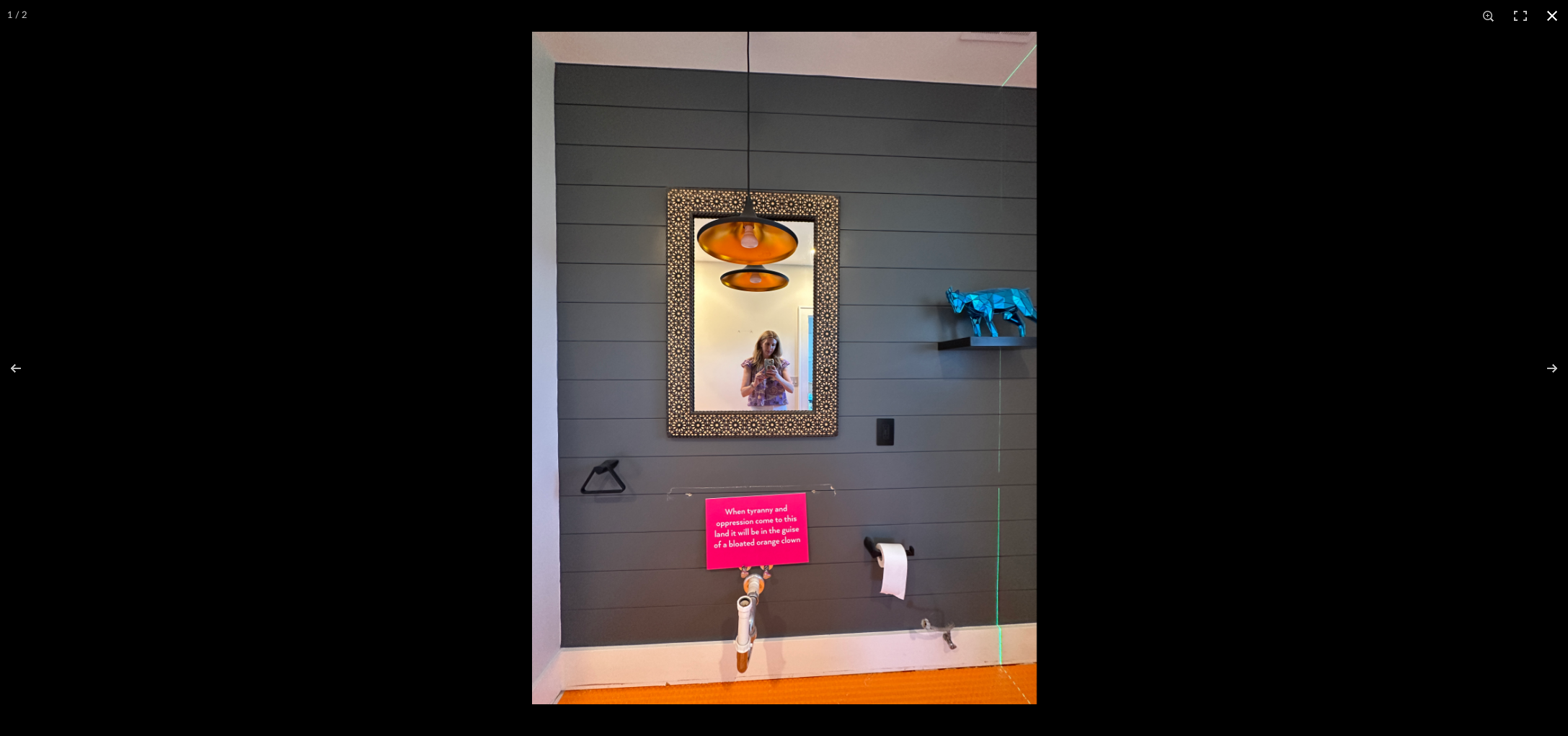
click at [1283, 267] on div at bounding box center [1316, 400] width 1568 height 736
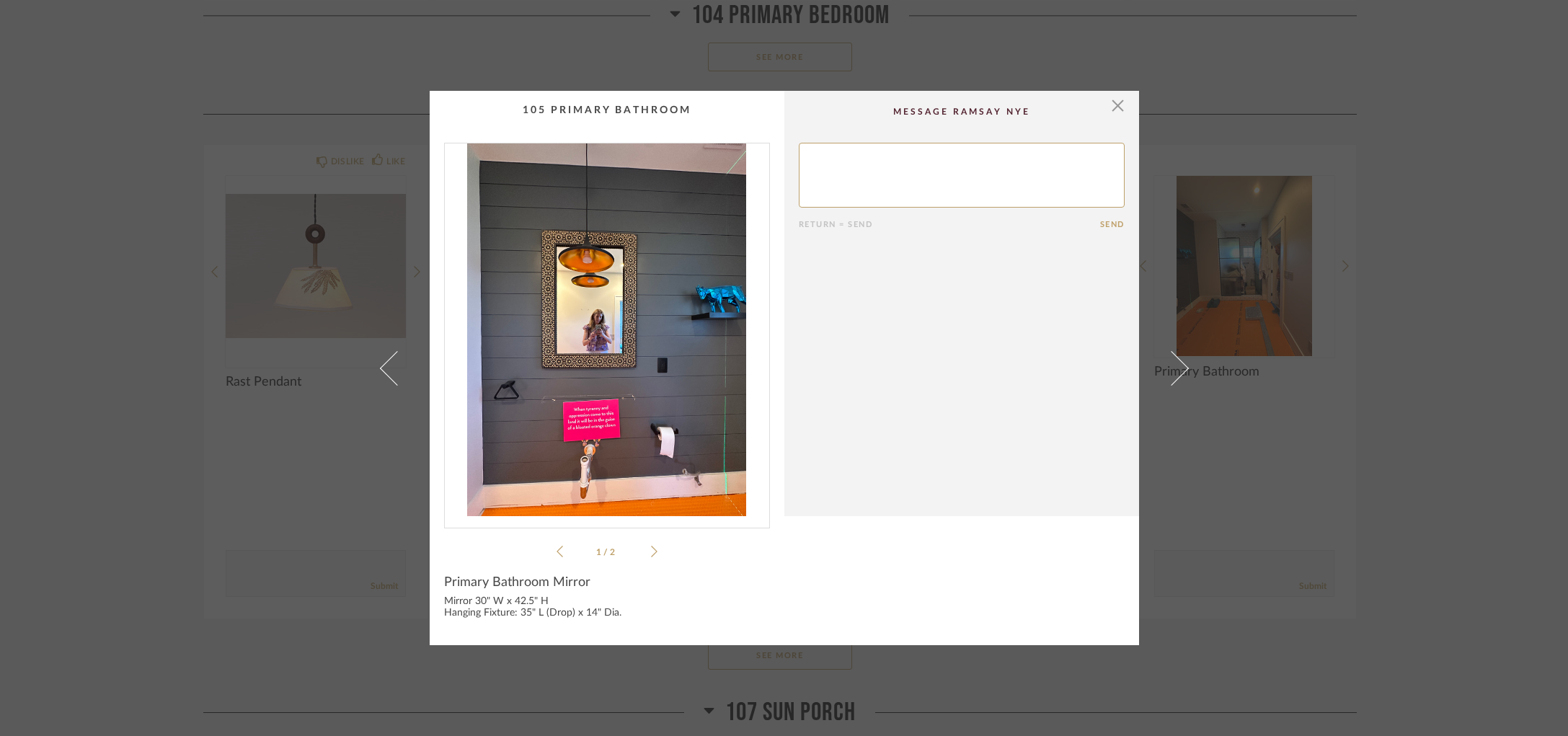
click at [1306, 264] on div "× 1 / 2 Return = Send Send Primary Bathroom Mirror Mirror 30" W x 42.5" H Hangi…" at bounding box center [784, 368] width 1568 height 736
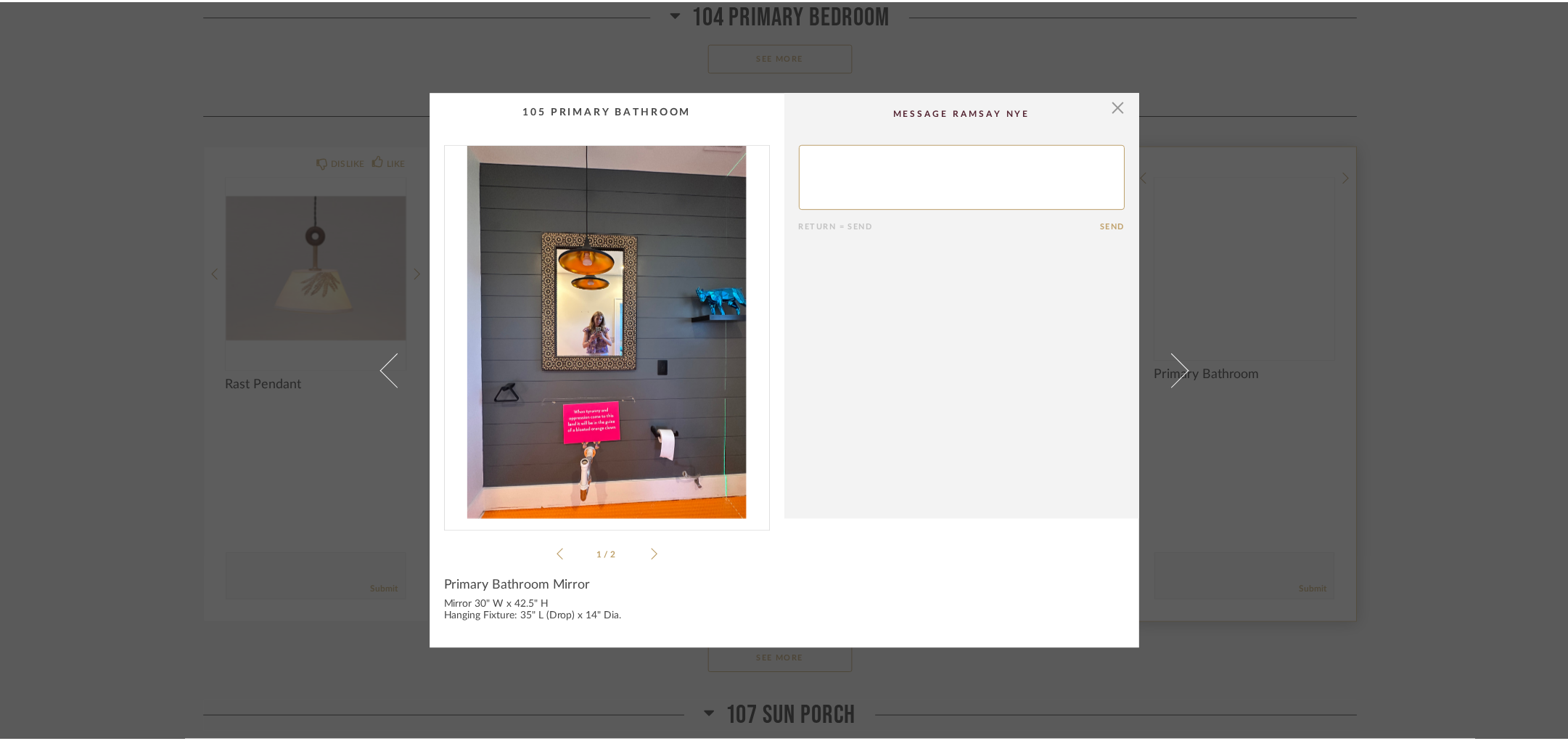
scroll to position [3973, 0]
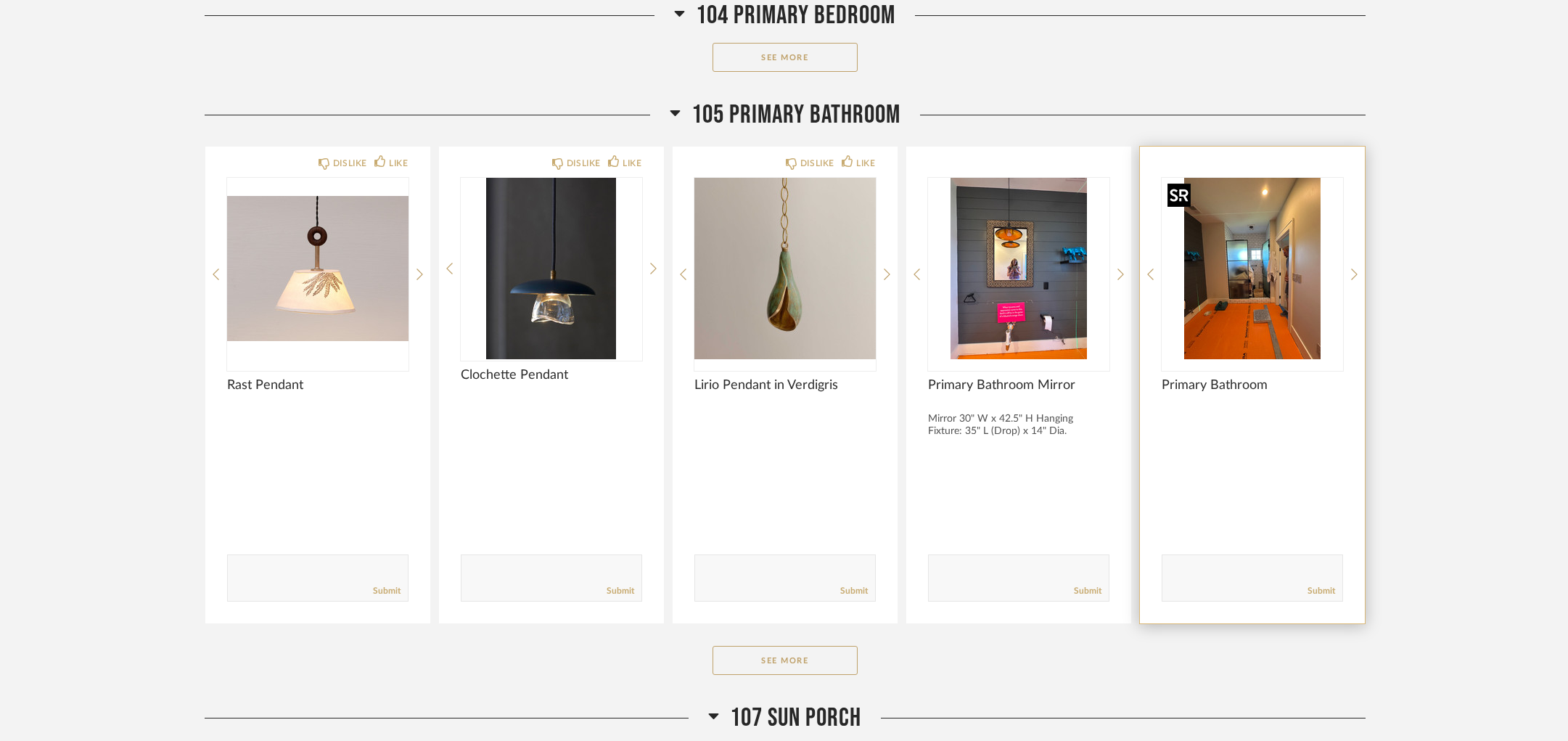
click at [0, 0] on img at bounding box center [0, 0] width 0 height 0
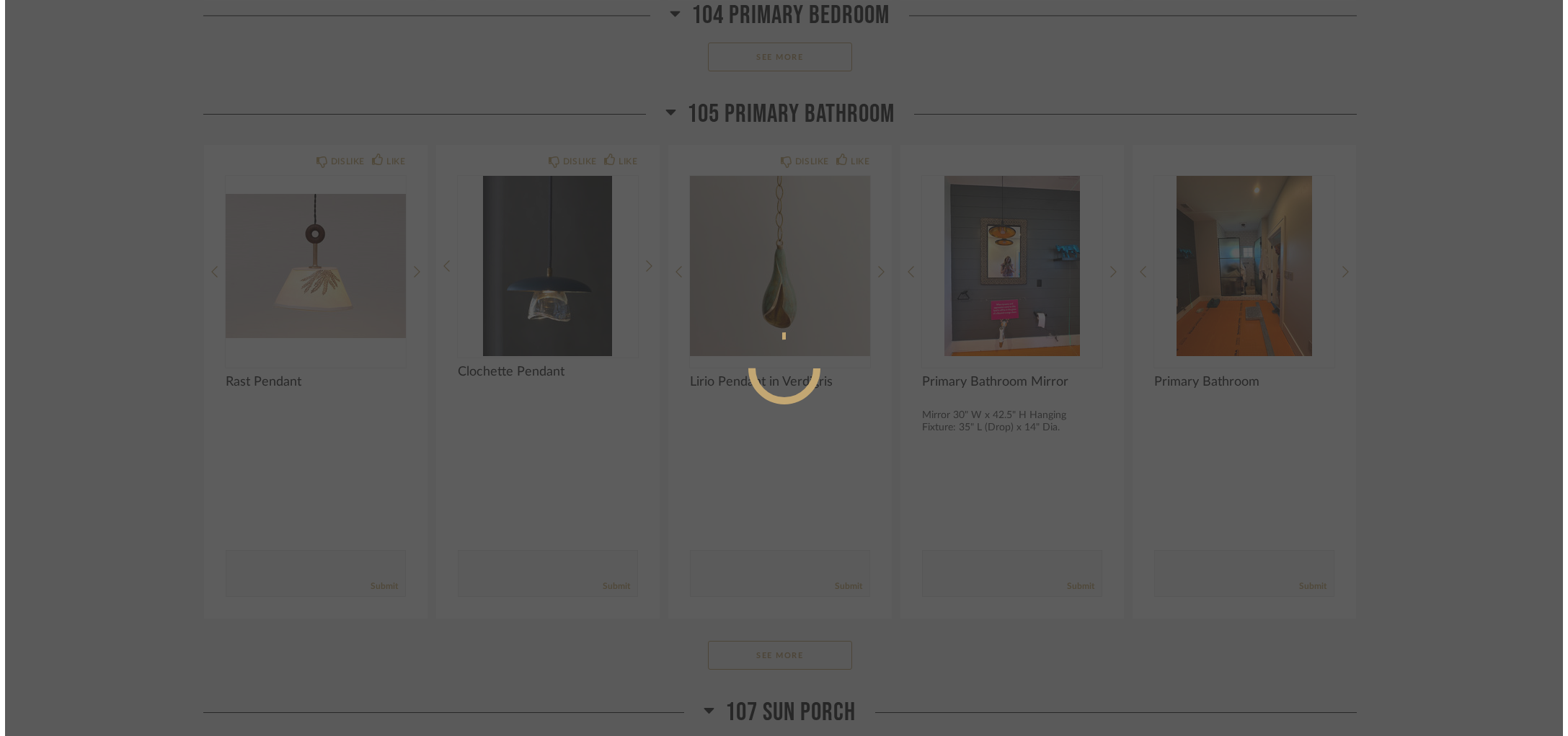
scroll to position [0, 0]
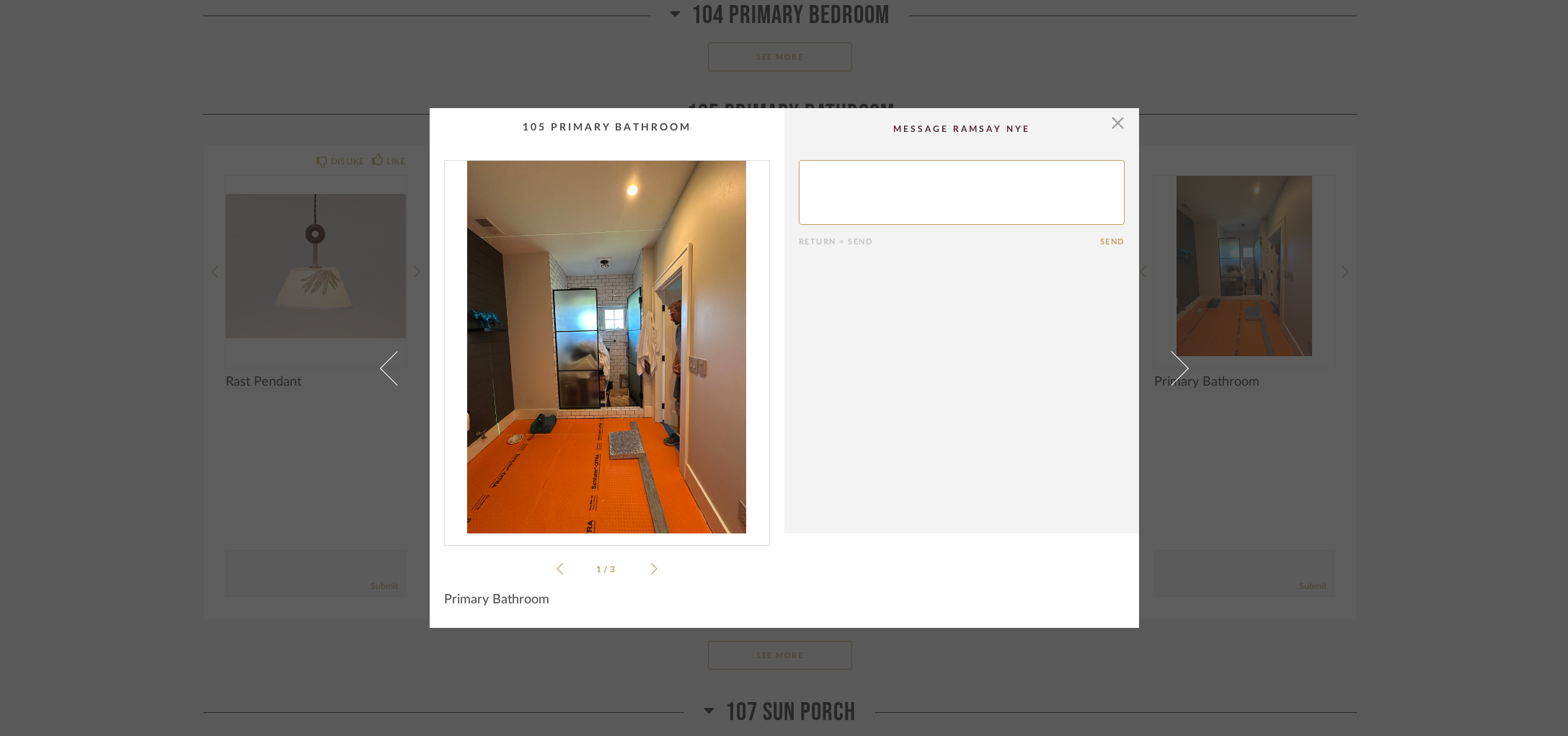
click at [612, 281] on img "0" at bounding box center [607, 347] width 324 height 373
